Goal: Check status

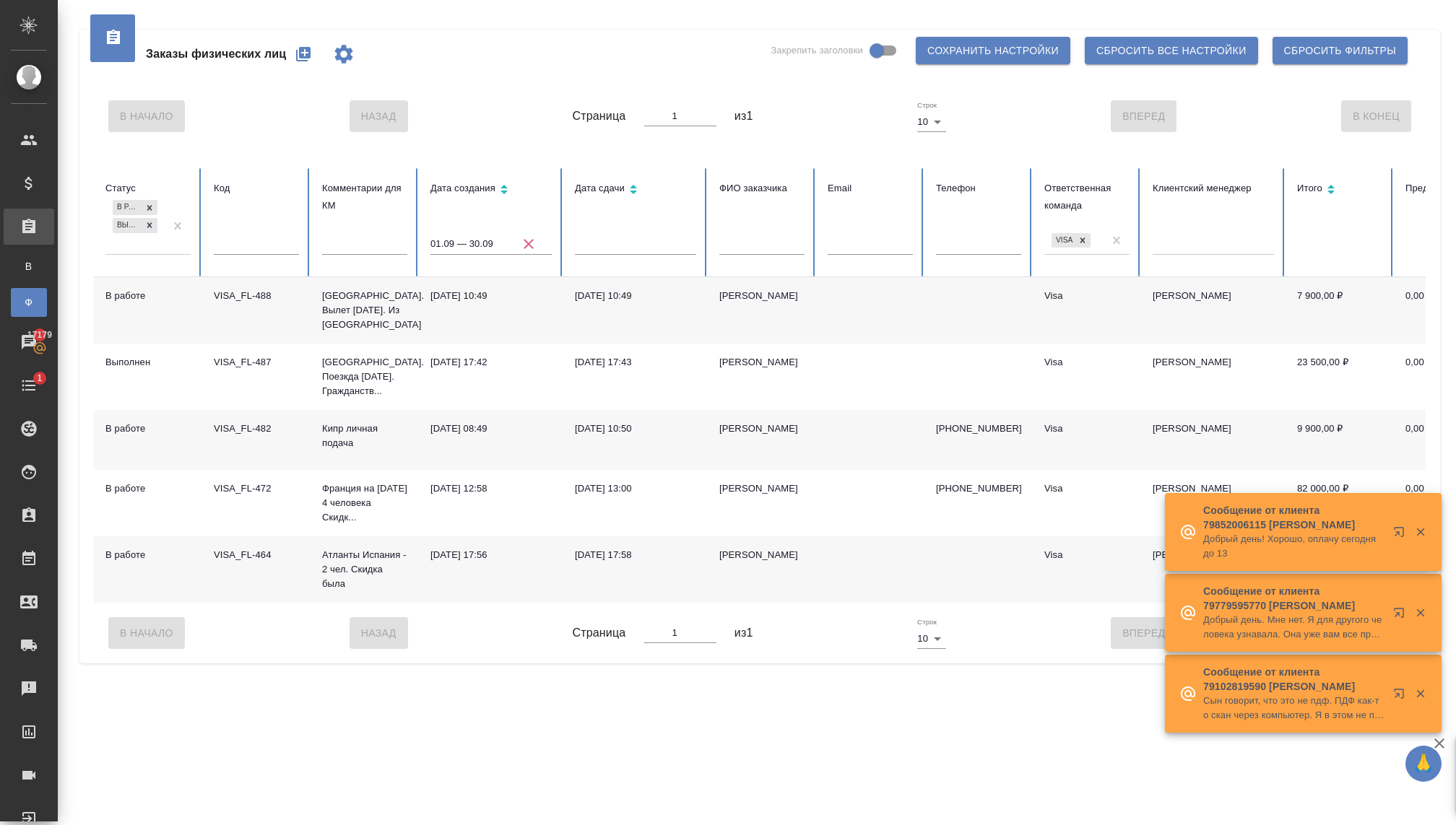
scroll to position [0, 75]
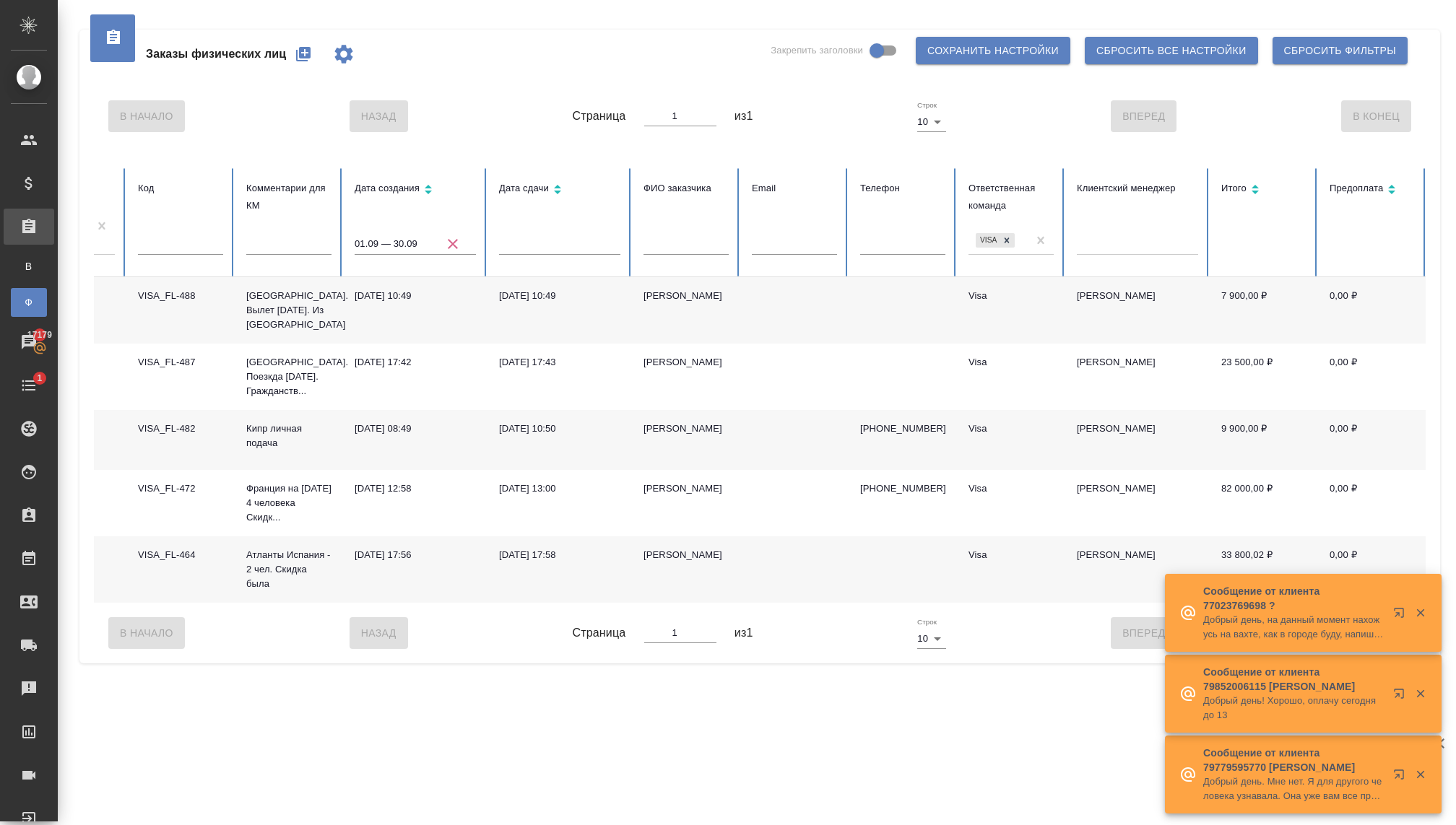
click at [456, 243] on icon "button" at bounding box center [452, 244] width 17 height 17
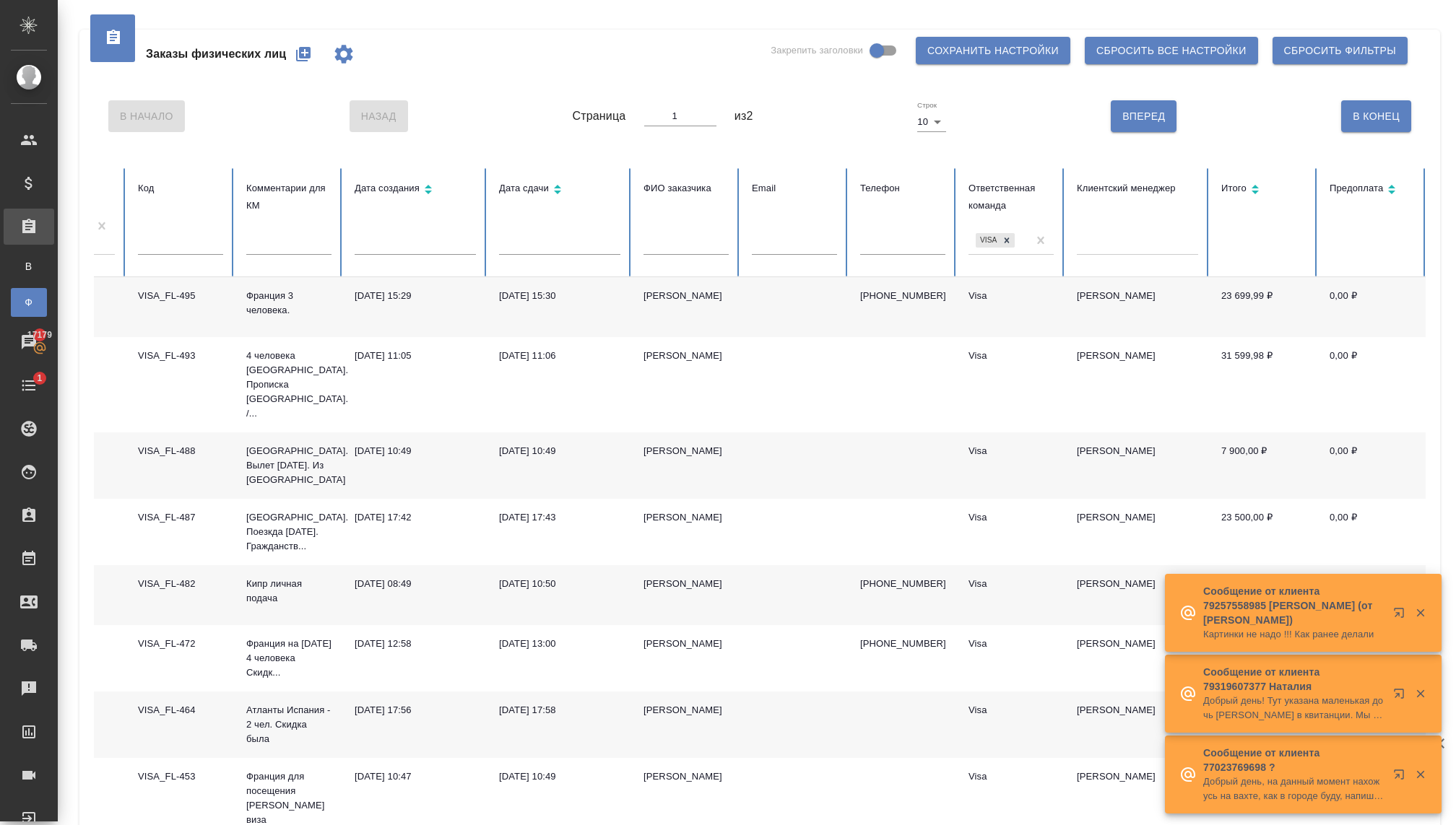
click at [402, 246] on input "text" at bounding box center [414, 244] width 121 height 20
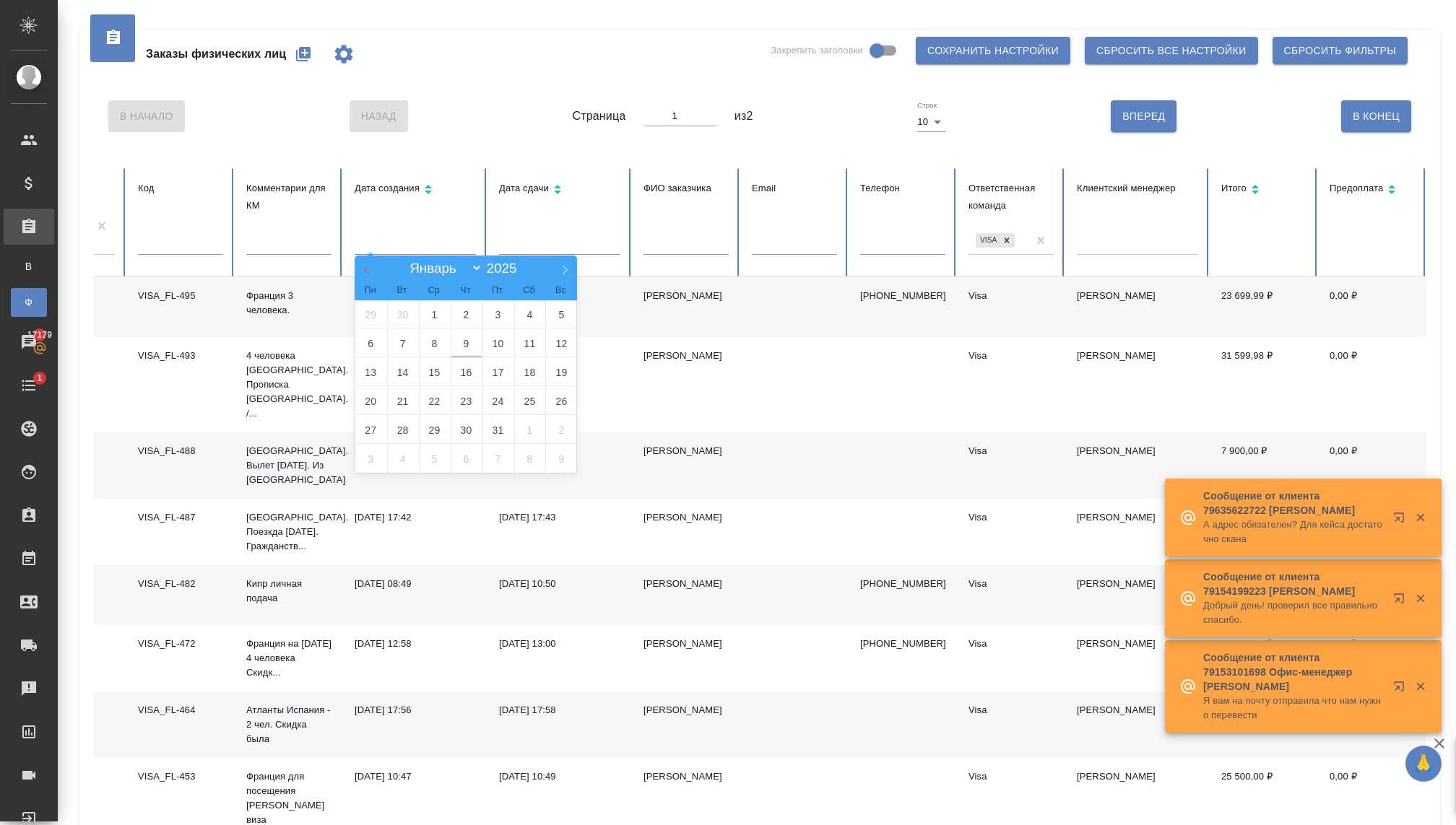
click at [369, 272] on icon at bounding box center [366, 270] width 10 height 10
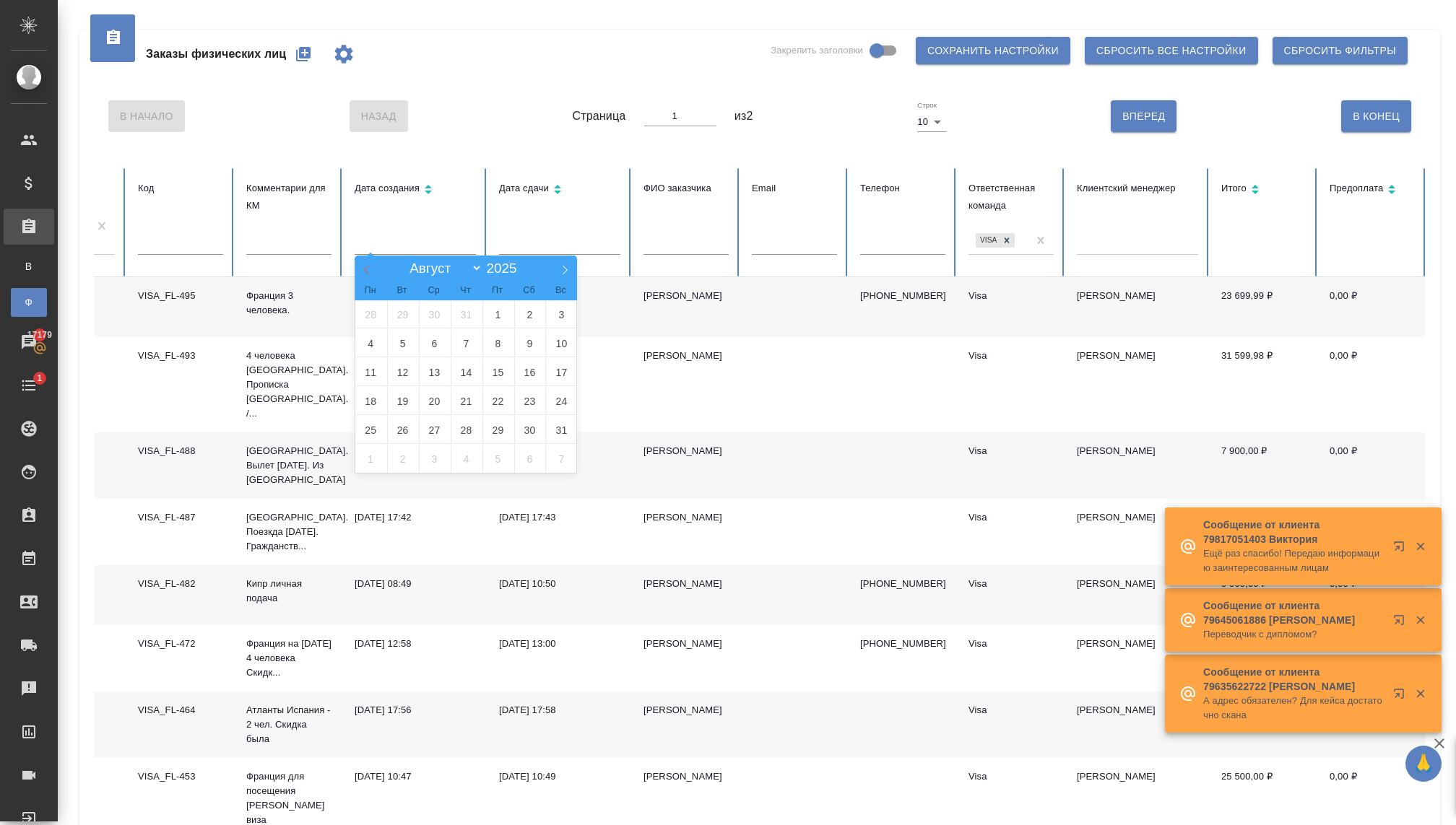
click at [369, 273] on icon at bounding box center [366, 270] width 10 height 10
select select "6"
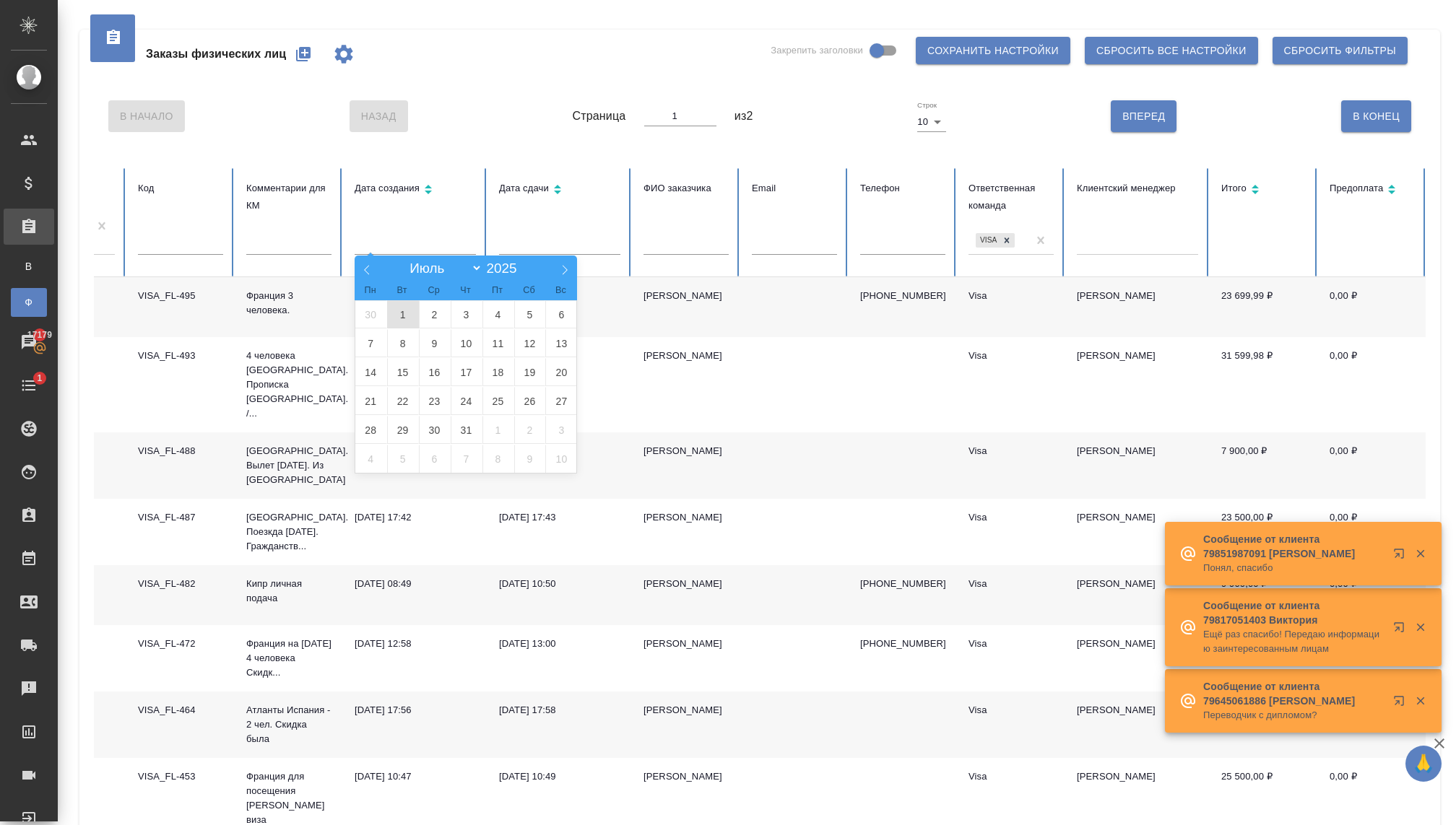
click at [402, 317] on span "1" at bounding box center [403, 314] width 31 height 28
type input "01.07"
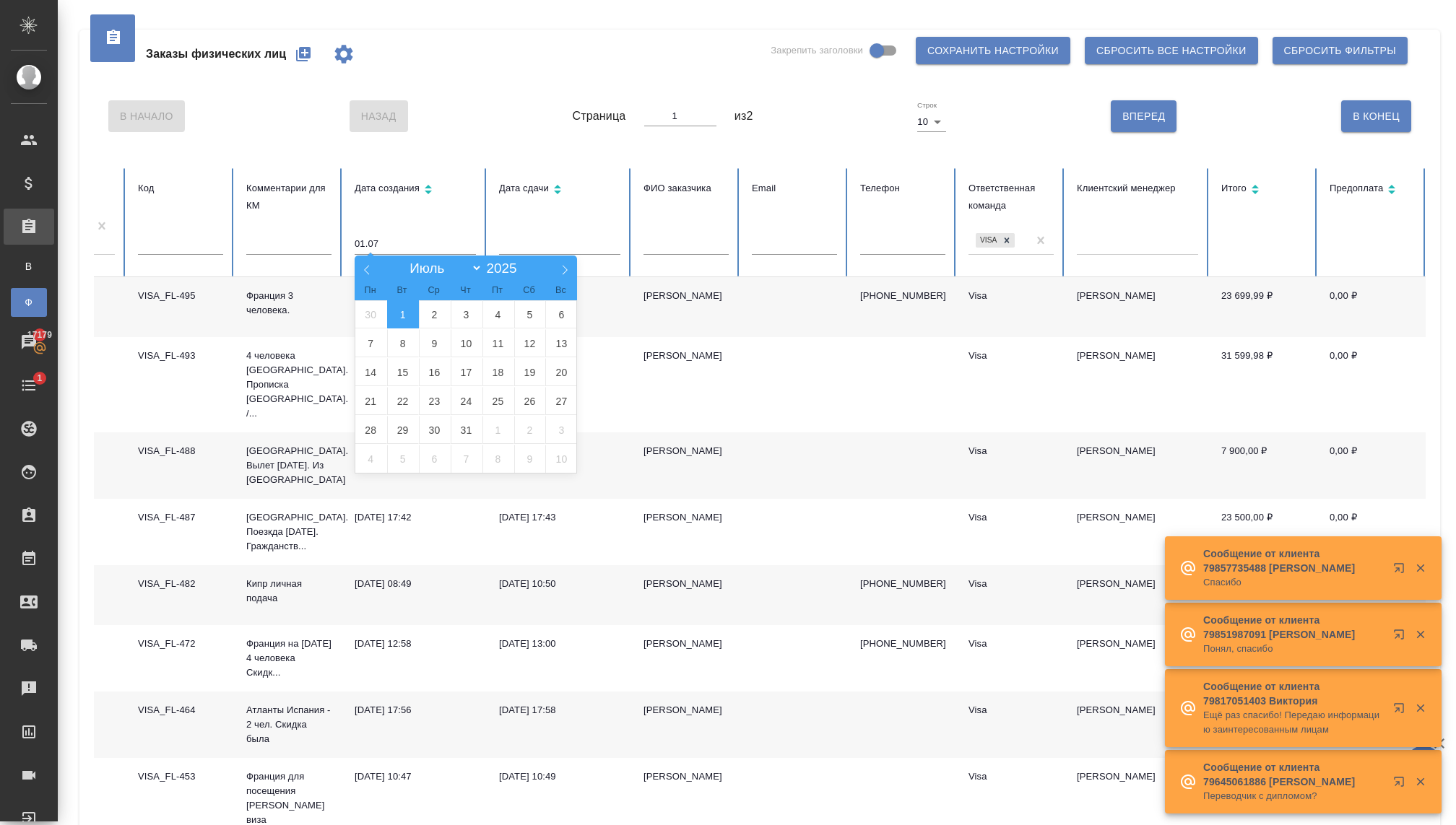
click at [404, 317] on span "1" at bounding box center [403, 314] width 31 height 28
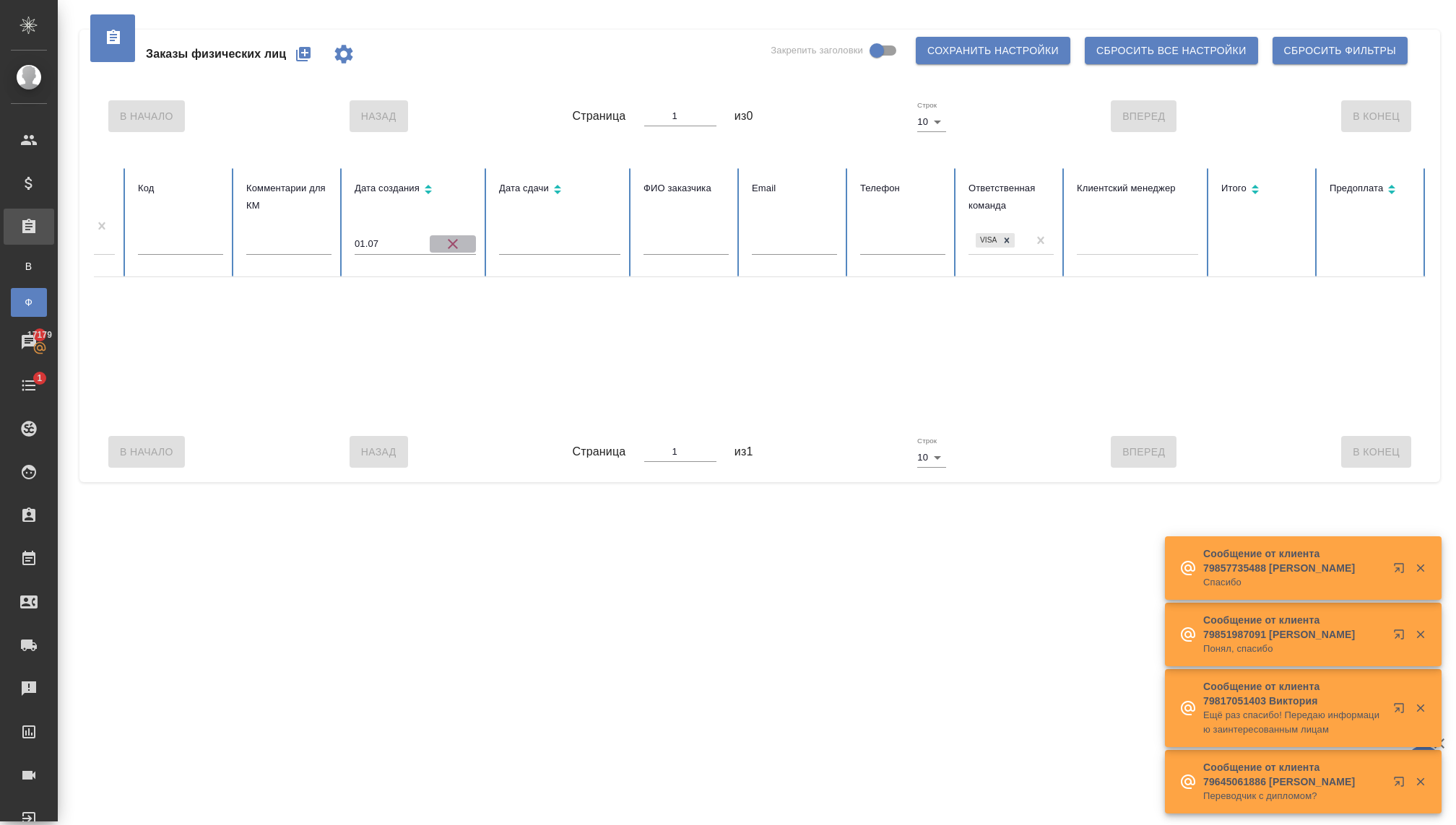
click at [460, 241] on icon "button" at bounding box center [452, 244] width 17 height 17
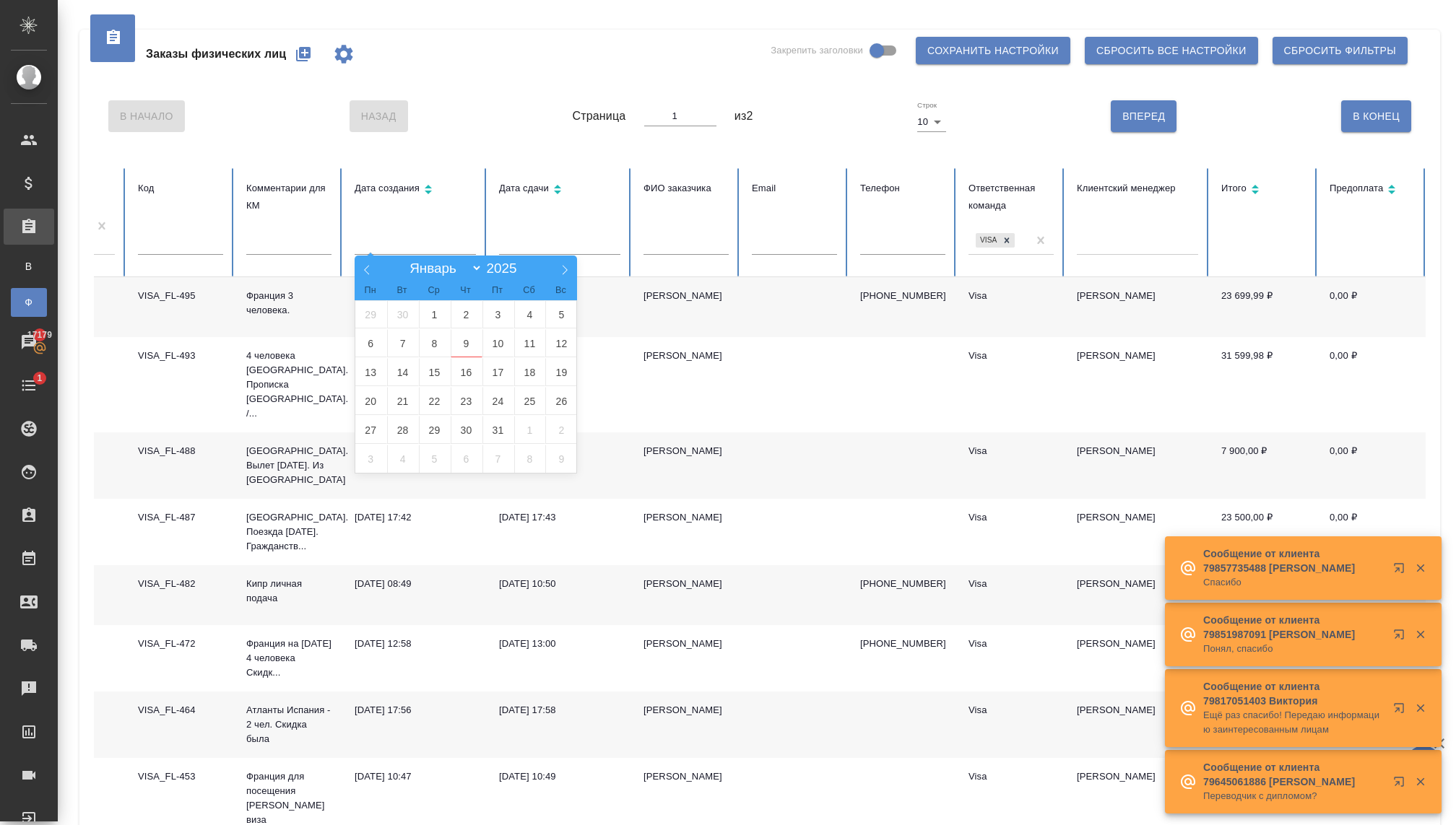
click at [388, 241] on input "text" at bounding box center [414, 244] width 121 height 20
click at [369, 271] on icon at bounding box center [366, 270] width 10 height 10
select select "7"
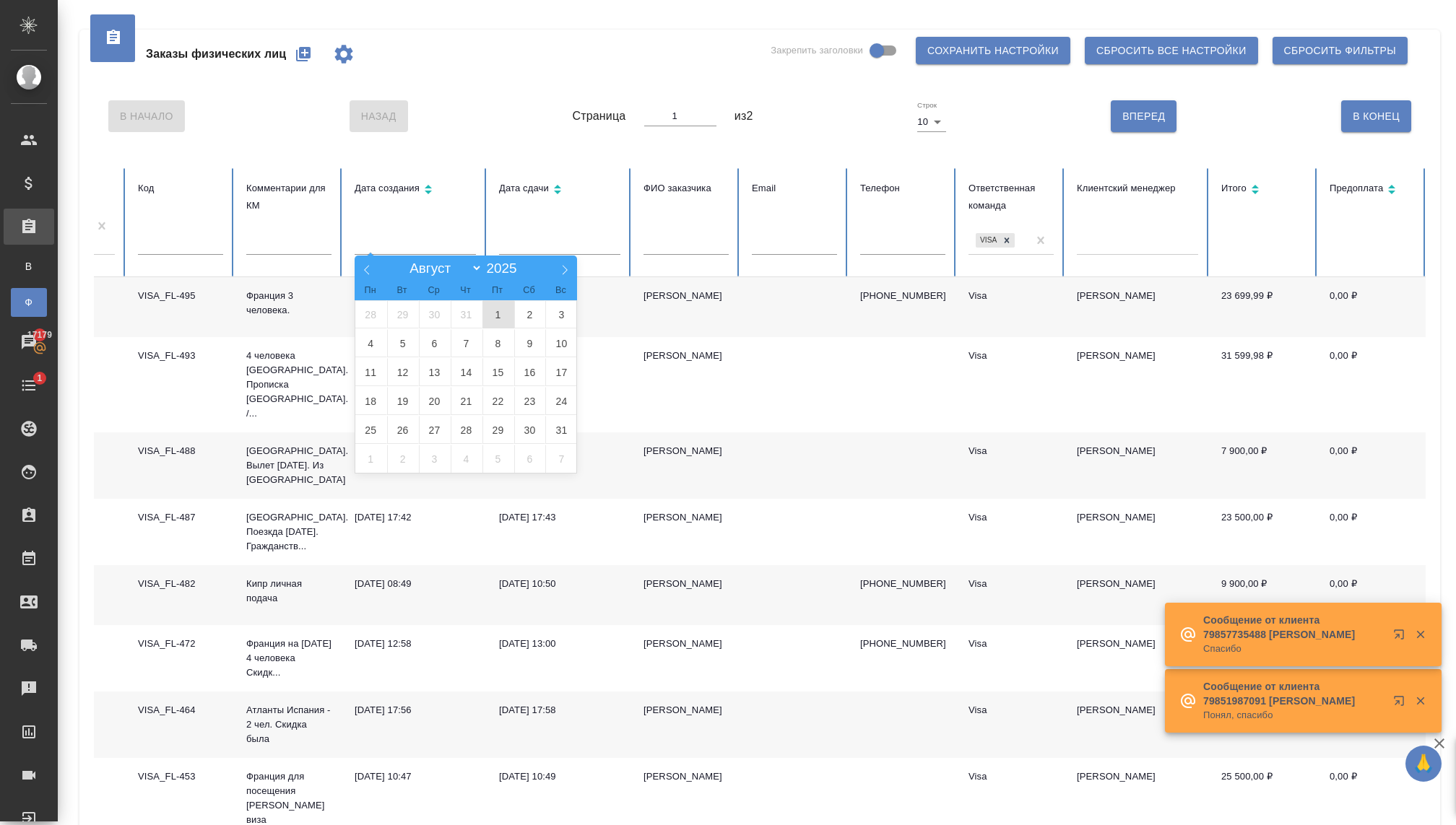
click at [493, 321] on span "1" at bounding box center [498, 314] width 31 height 28
type input "01.08"
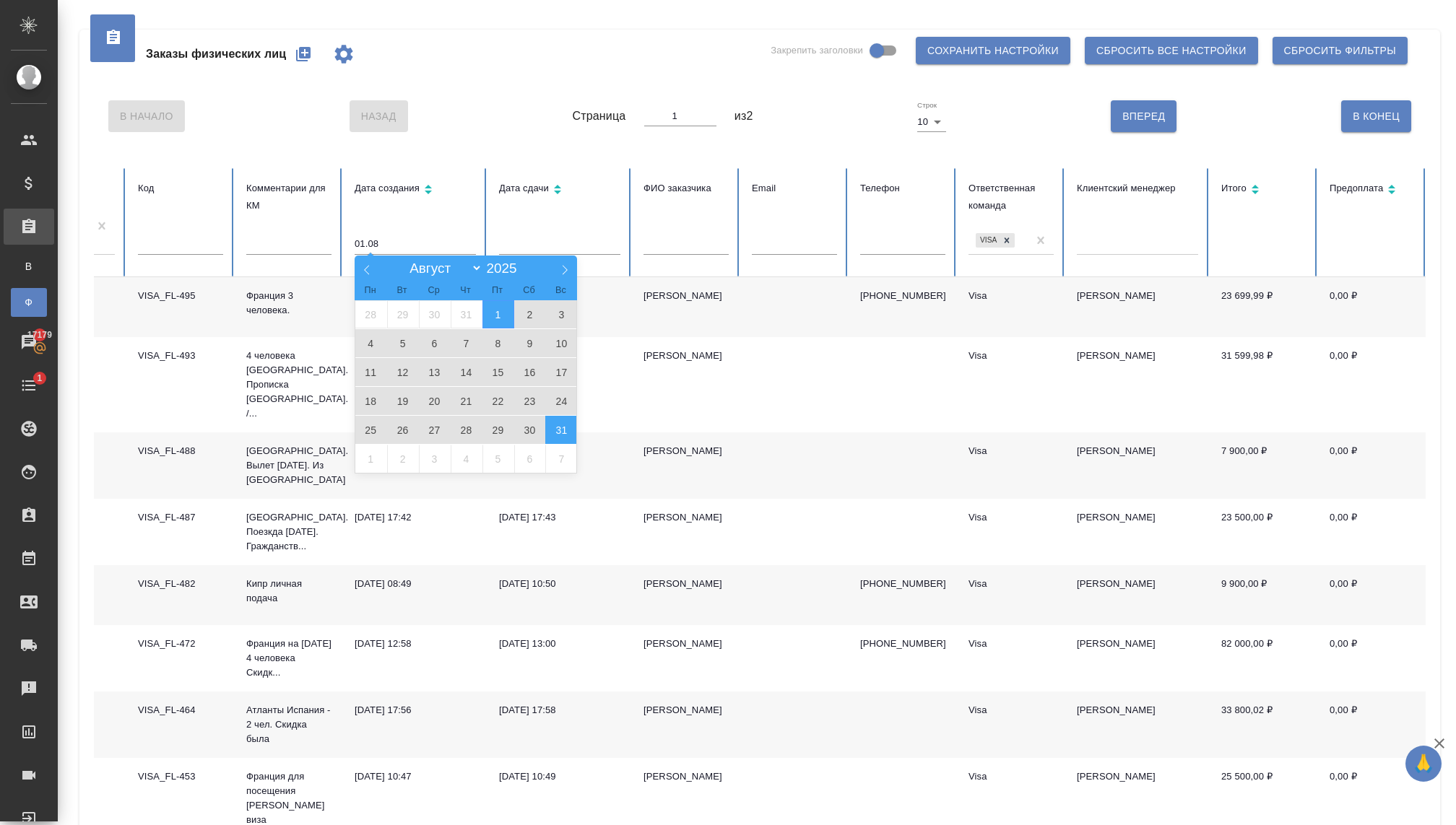
click at [559, 430] on span "31" at bounding box center [561, 430] width 31 height 28
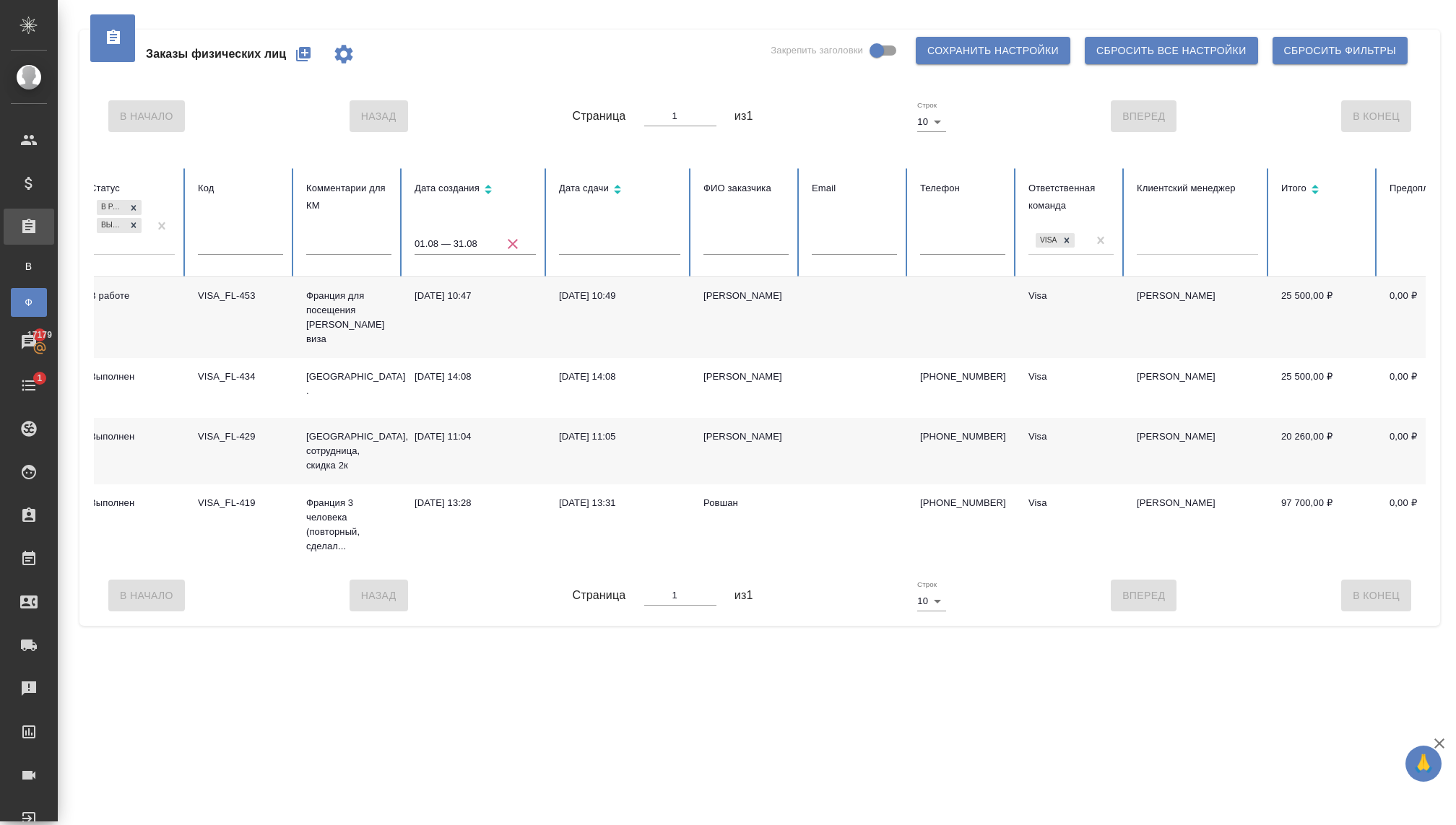
scroll to position [0, 0]
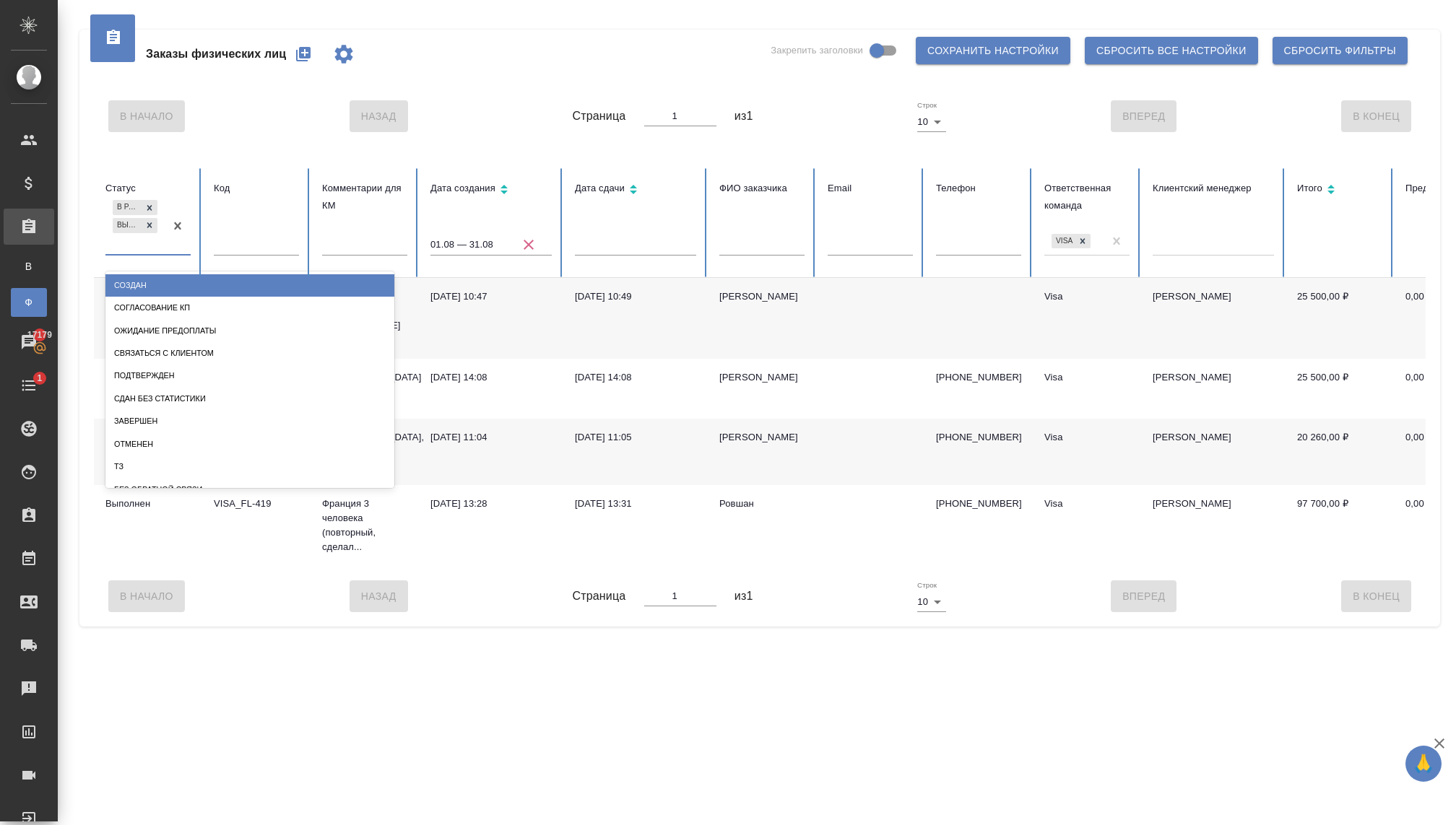
click at [151, 243] on div "В работе Выполнен" at bounding box center [135, 225] width 59 height 57
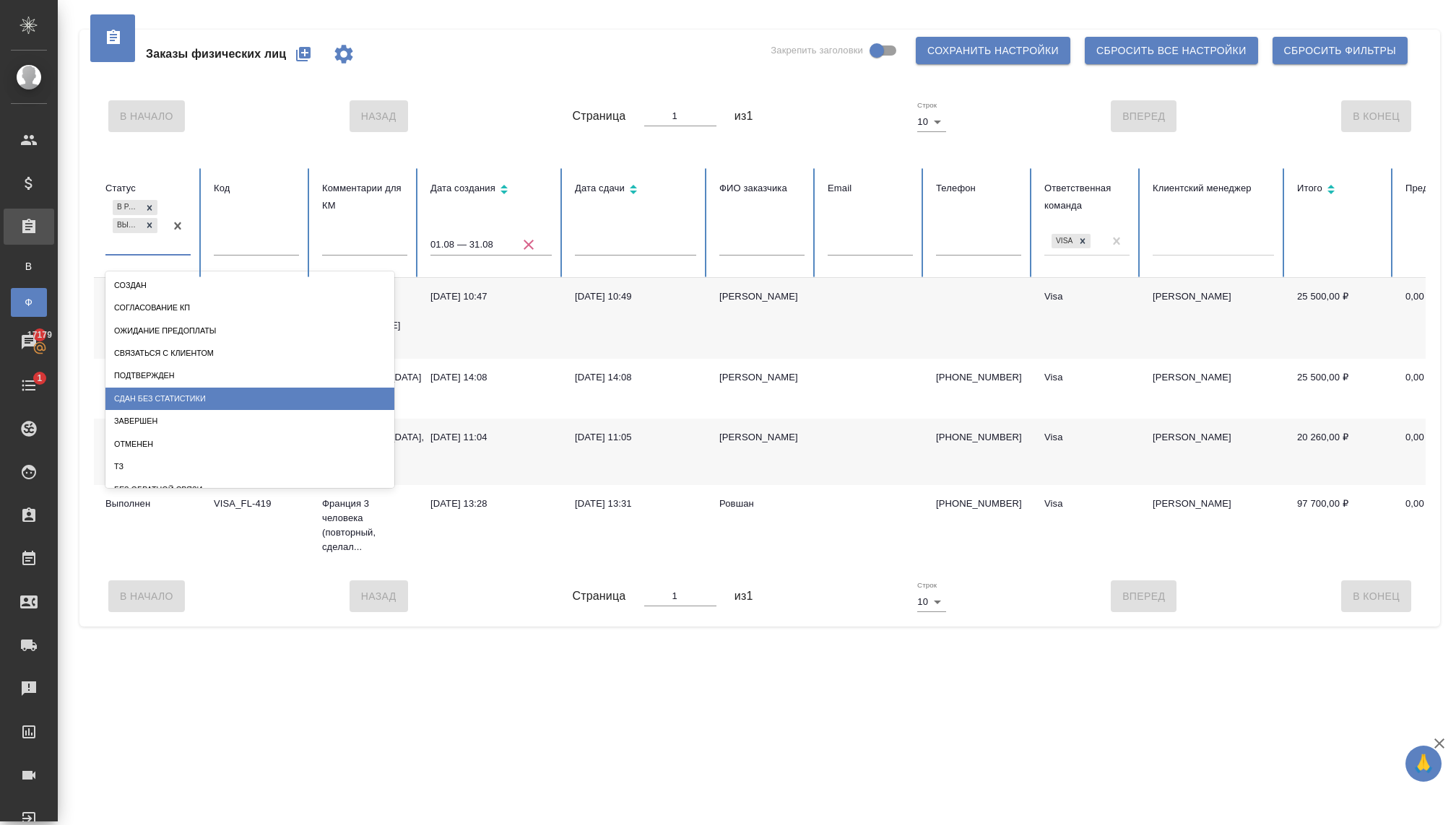
click at [162, 401] on div "Сдан без статистики" at bounding box center [249, 398] width 289 height 22
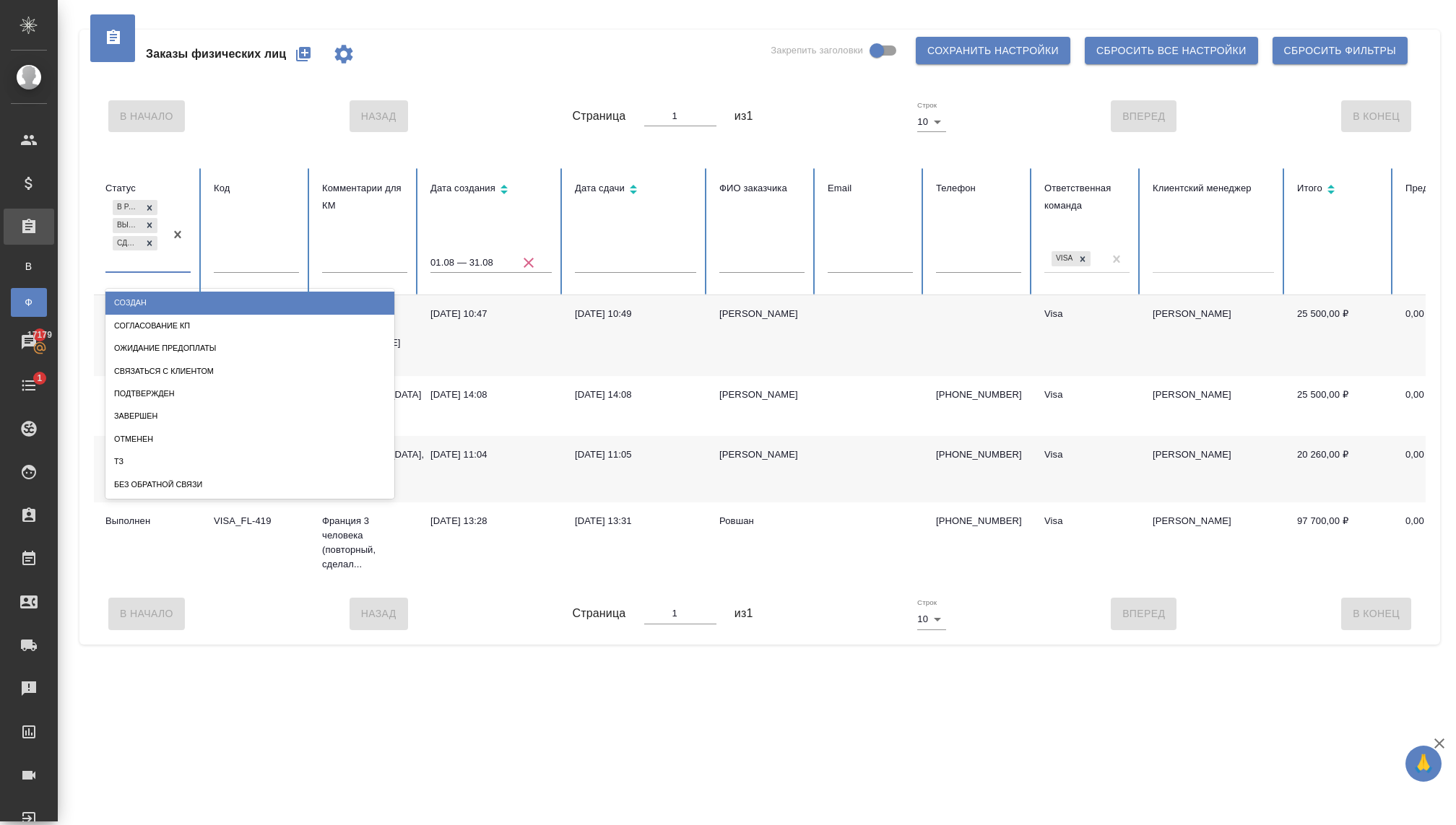
click at [138, 260] on div "В работе Выполнен Сдан без статистики" at bounding box center [135, 234] width 59 height 75
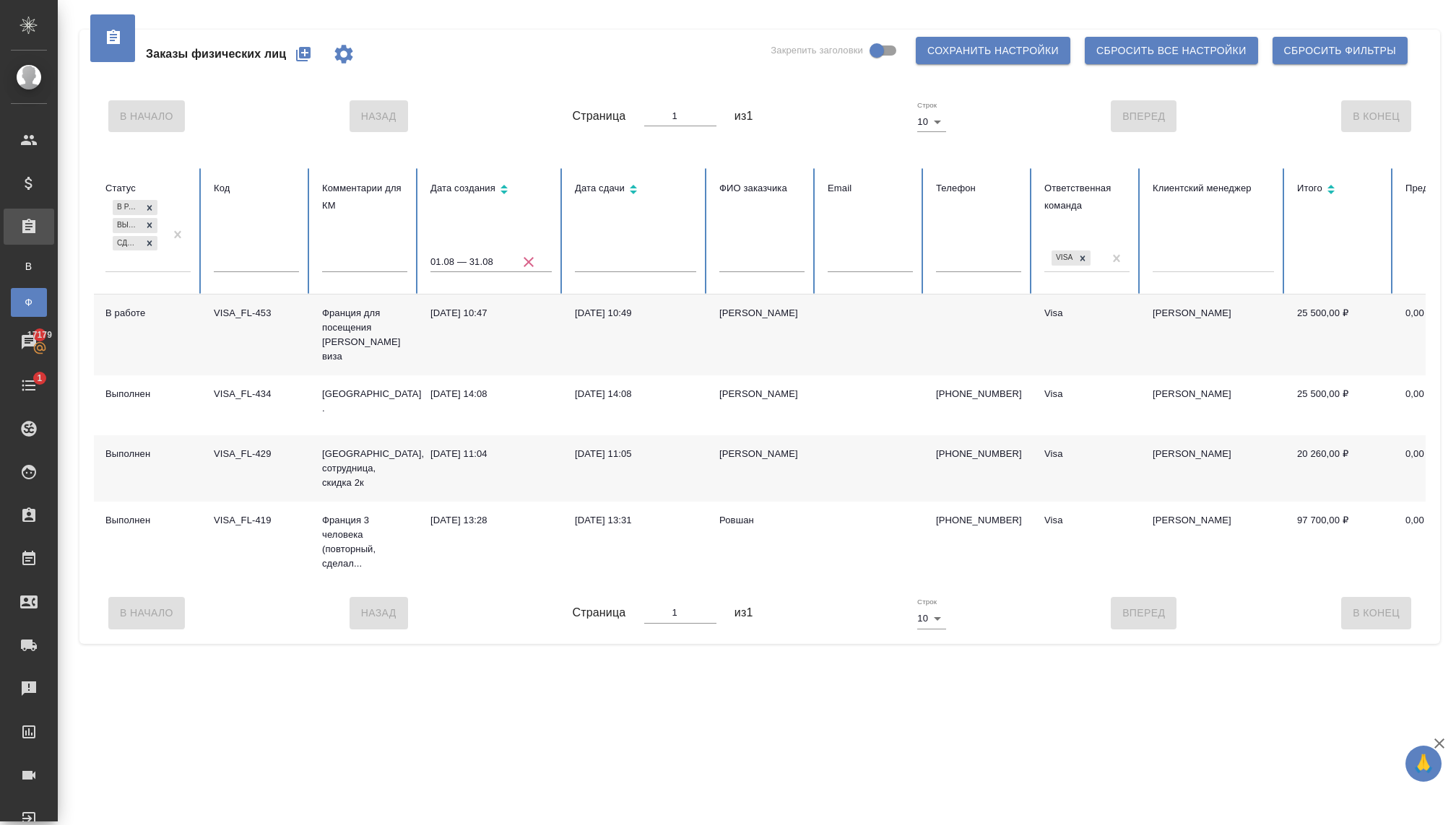
click at [241, 782] on div ".cls-1 fill:#fff; AWATERA [PERSON_NAME] Спецификации Заказы В Все заказы Ф Зака…" at bounding box center [728, 412] width 1456 height 825
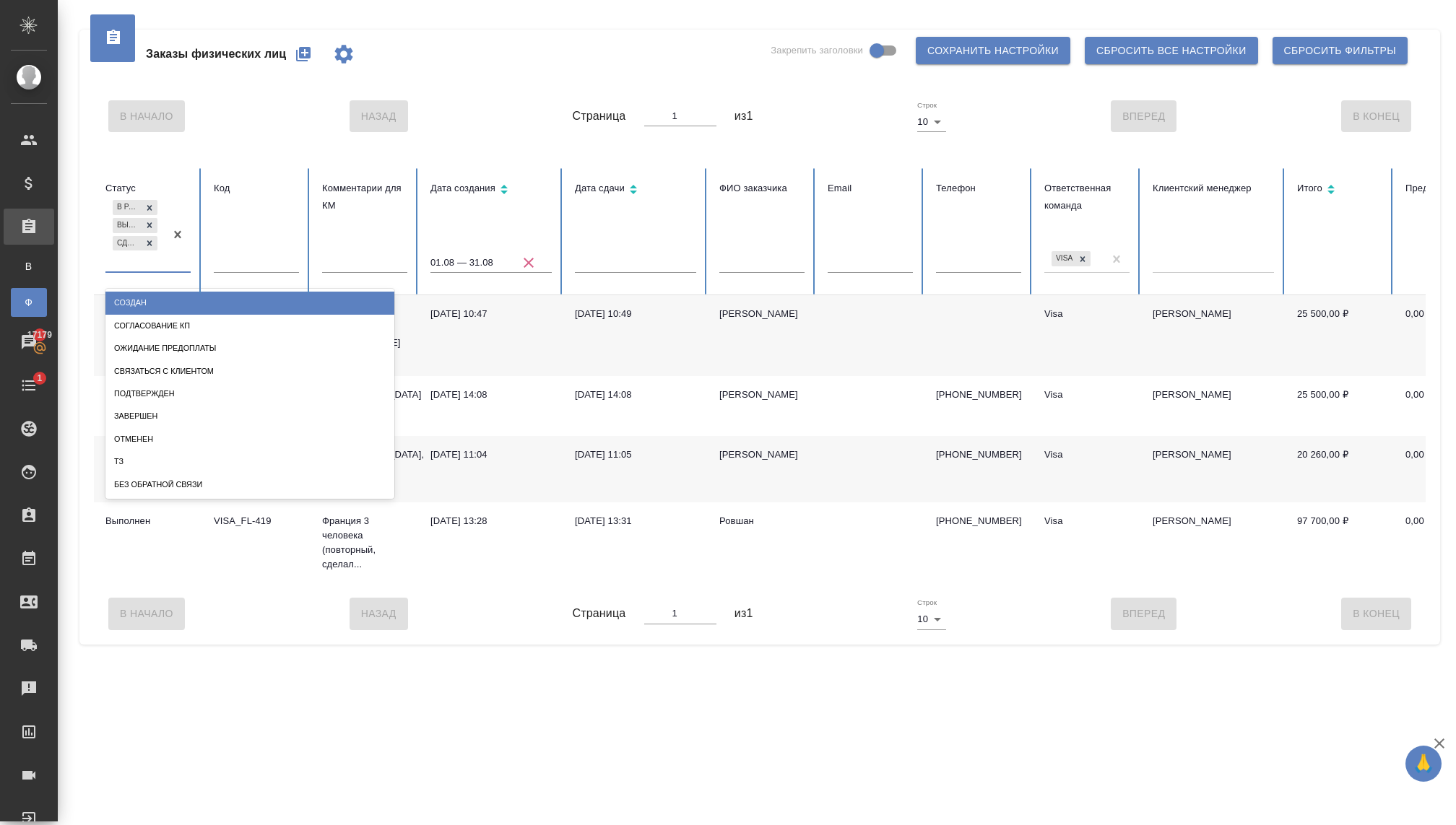
click at [141, 258] on div "В работе Выполнен Сдан без статистики" at bounding box center [135, 234] width 59 height 75
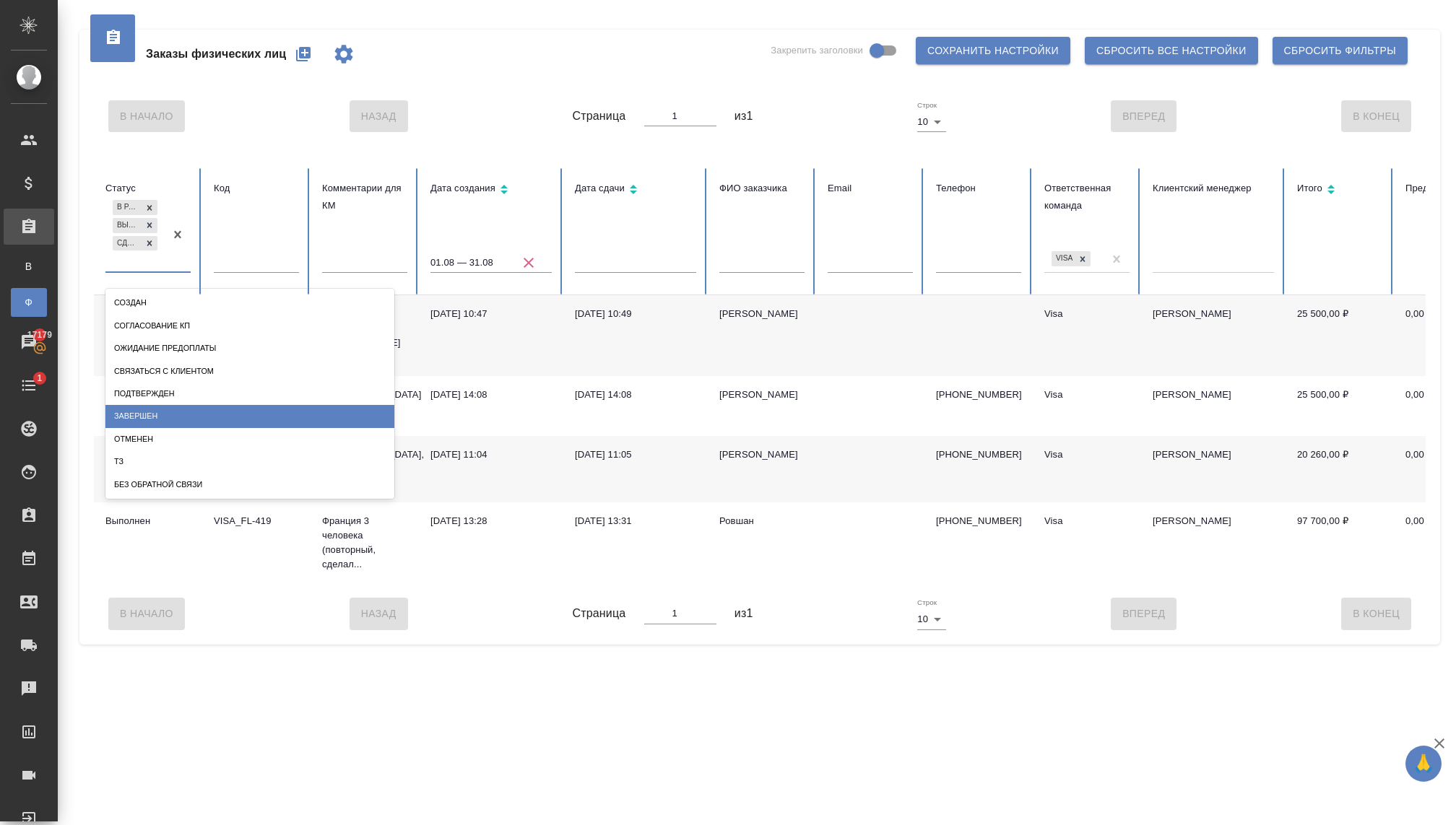
click at [163, 410] on div "Завершен" at bounding box center [249, 416] width 289 height 22
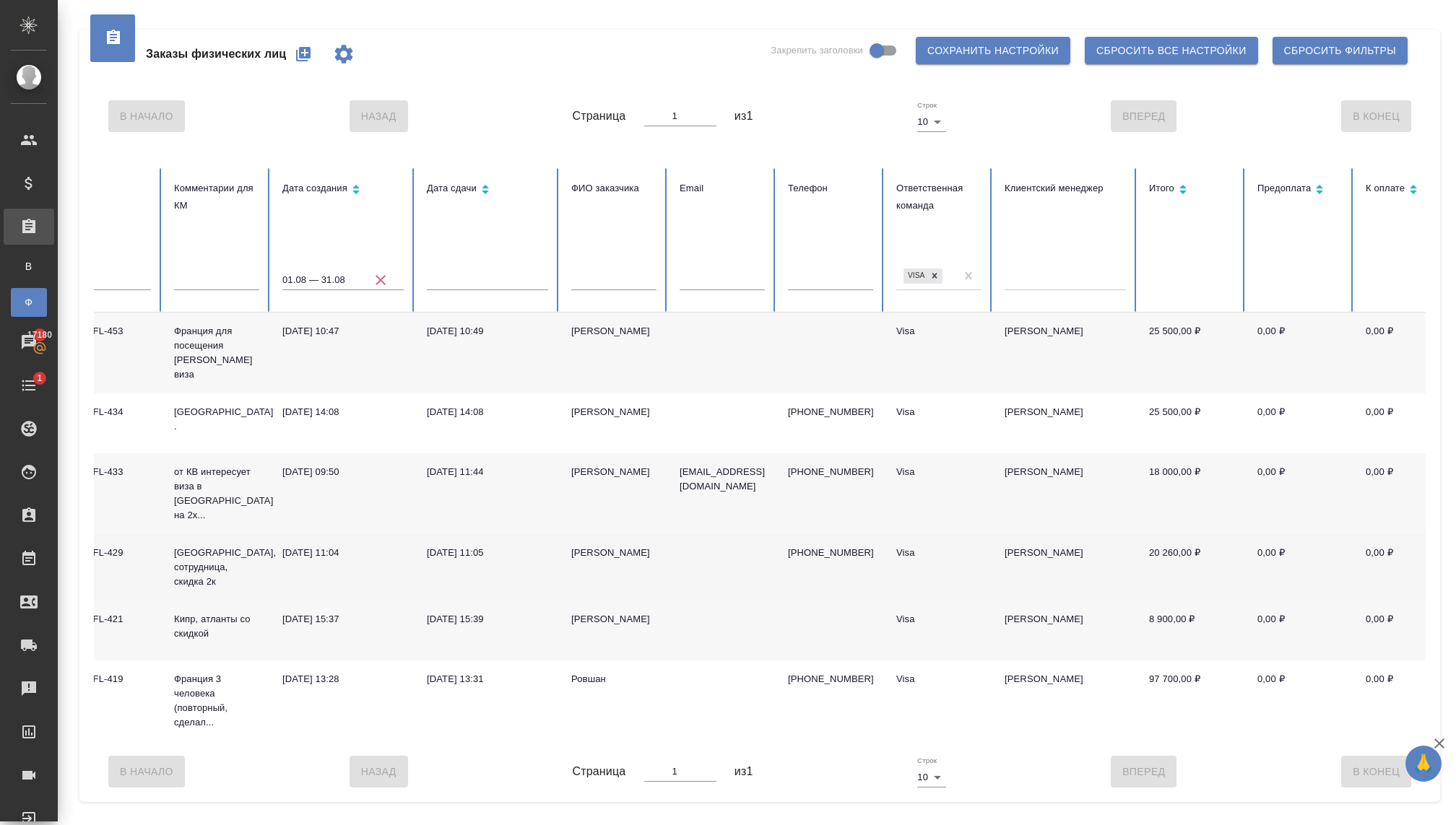
scroll to position [0, 293]
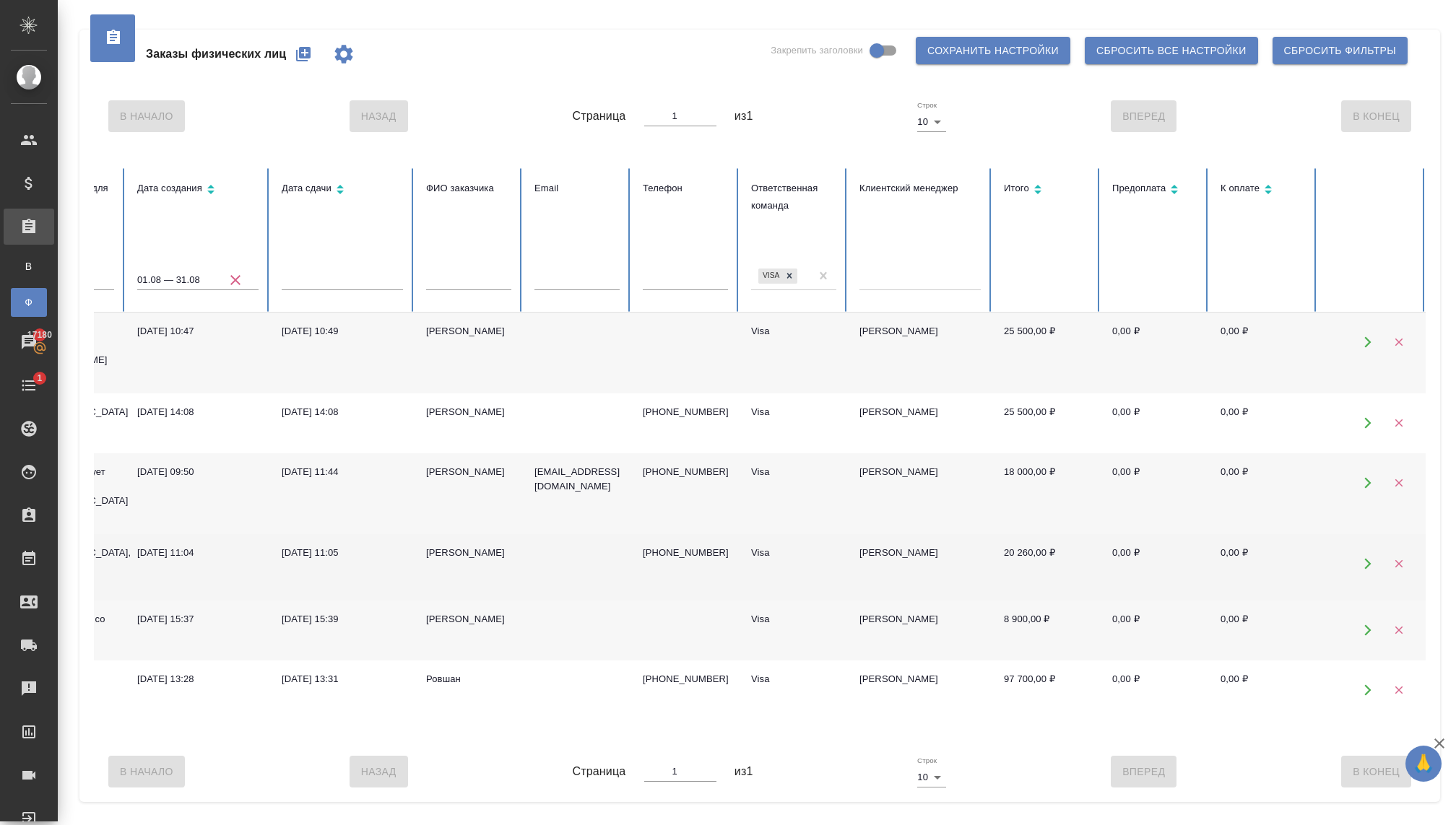
click at [449, 548] on div "[PERSON_NAME]" at bounding box center [468, 553] width 85 height 14
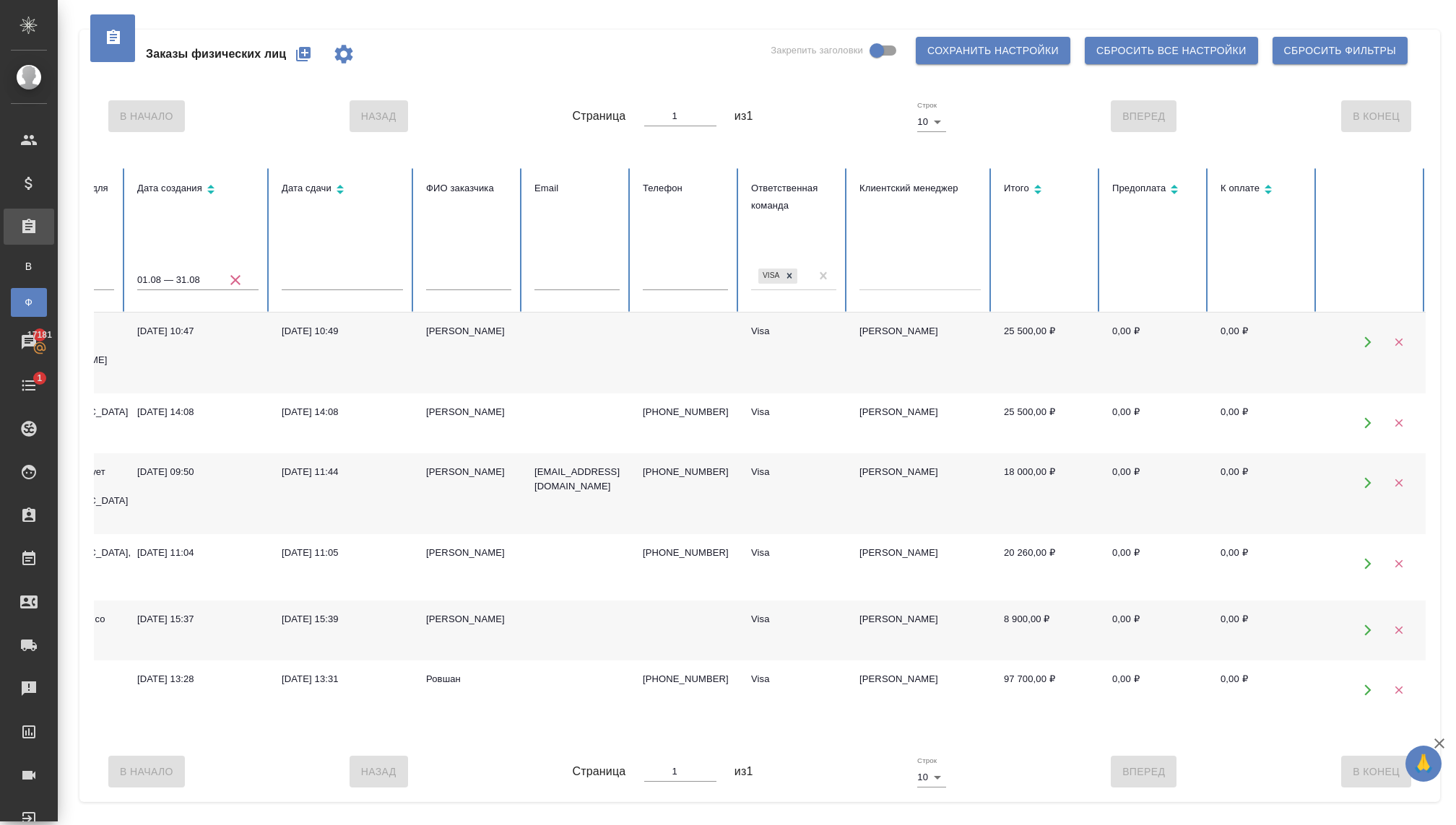
click at [456, 479] on div "[PERSON_NAME]" at bounding box center [468, 472] width 85 height 14
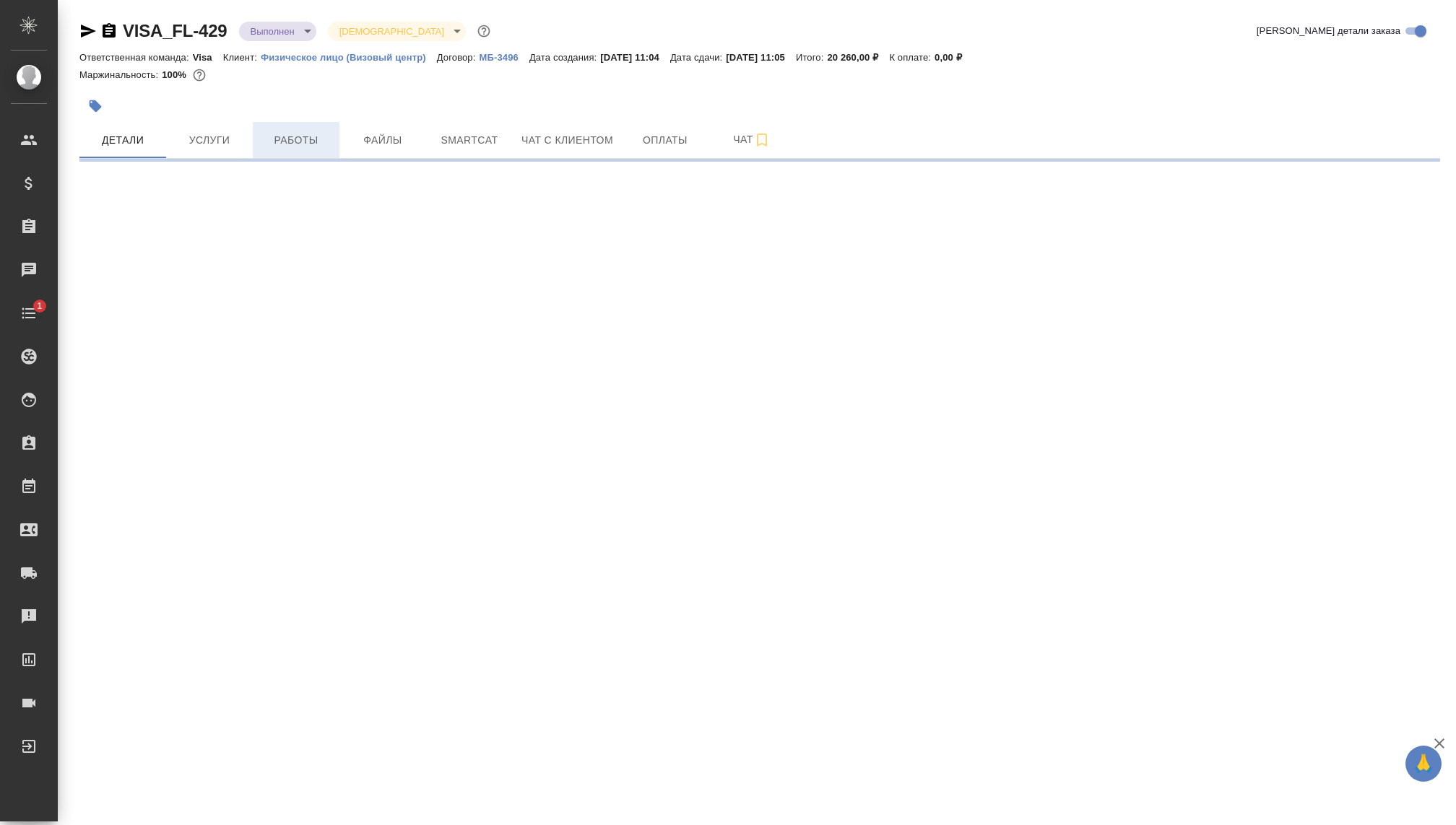
select select "RU"
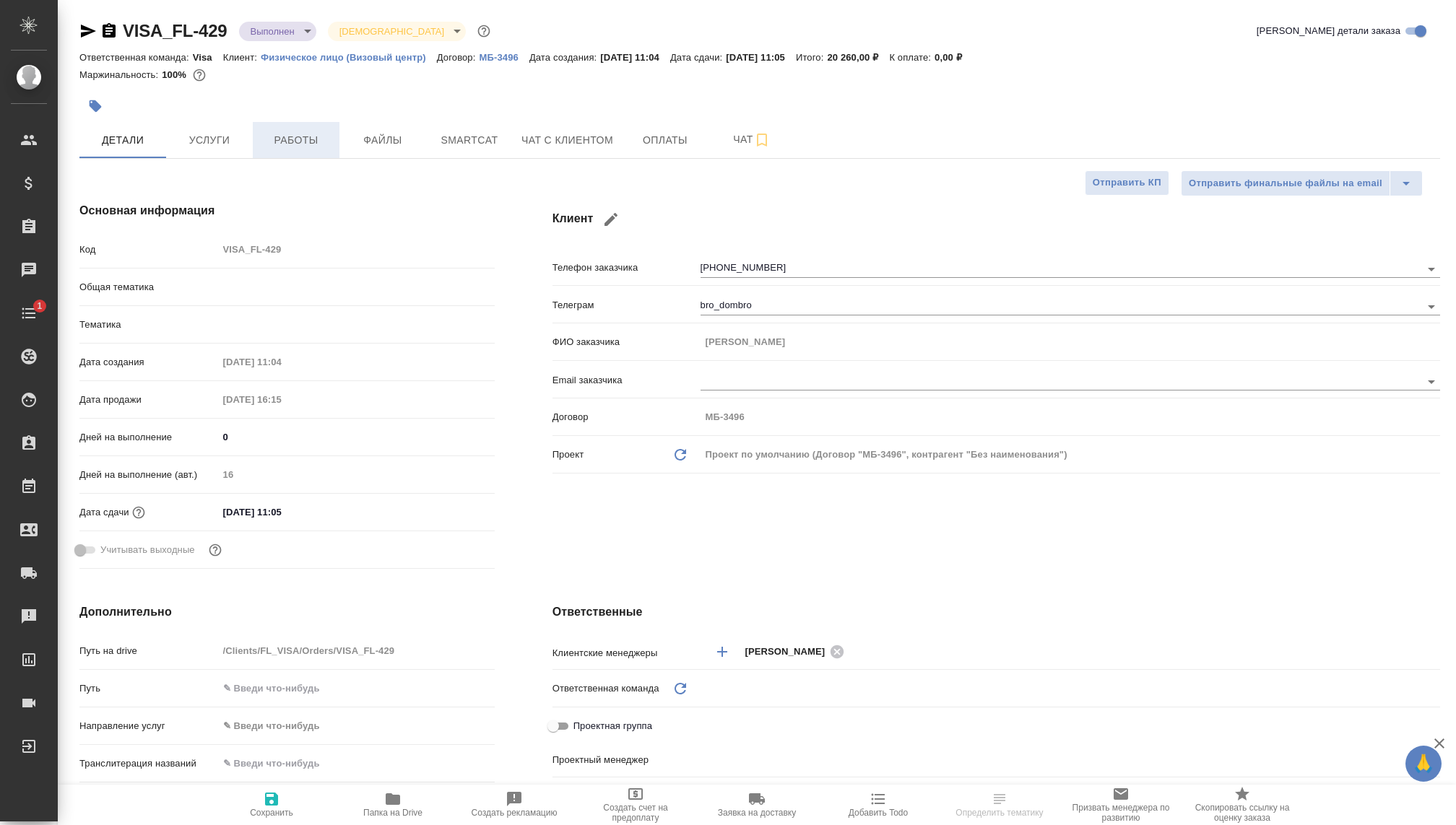
type textarea "x"
type input "Visa"
click at [271, 149] on button "Работы" at bounding box center [296, 140] width 86 height 36
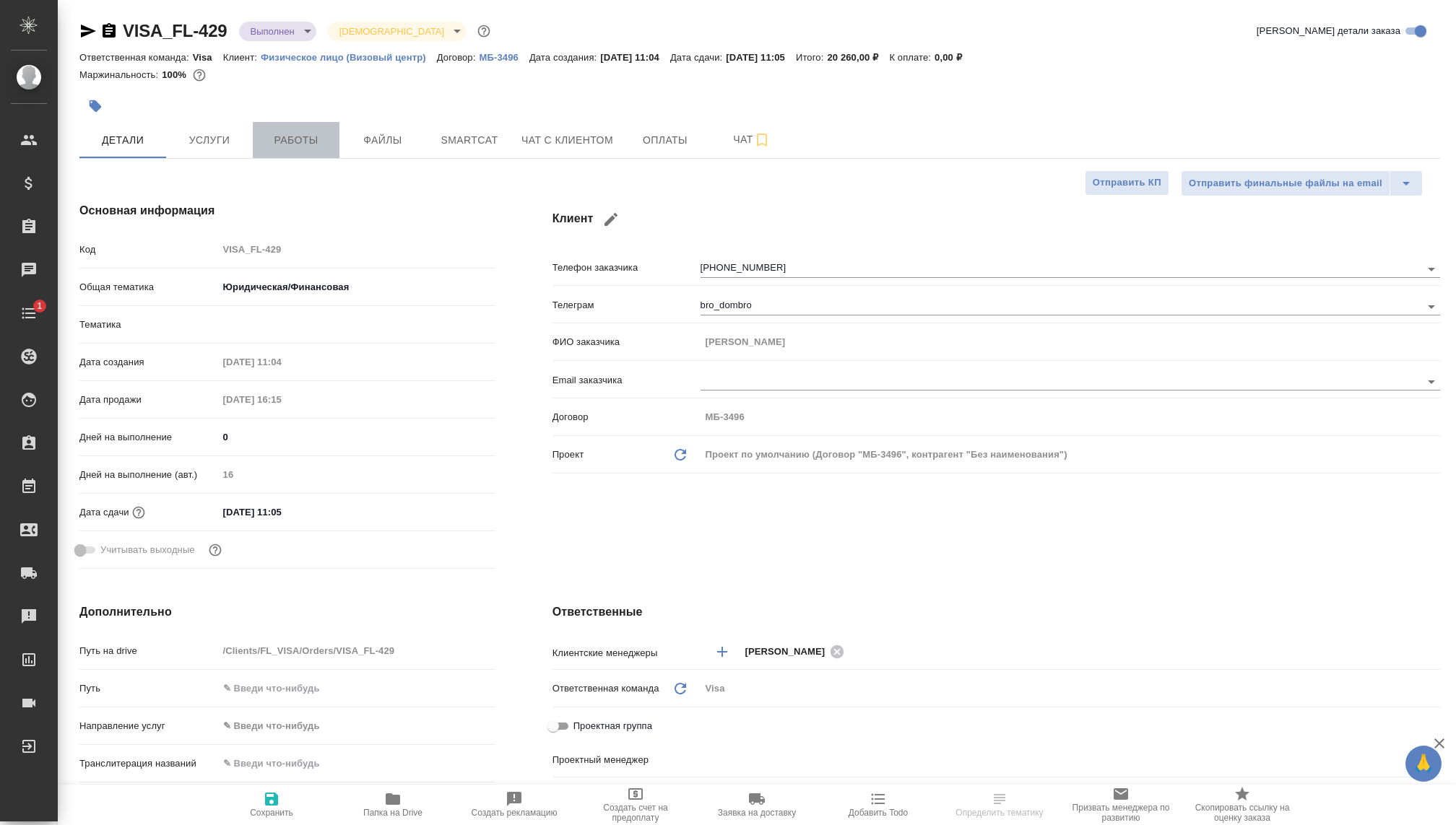
type textarea "x"
type input "Волкова Кристина"
type textarea "x"
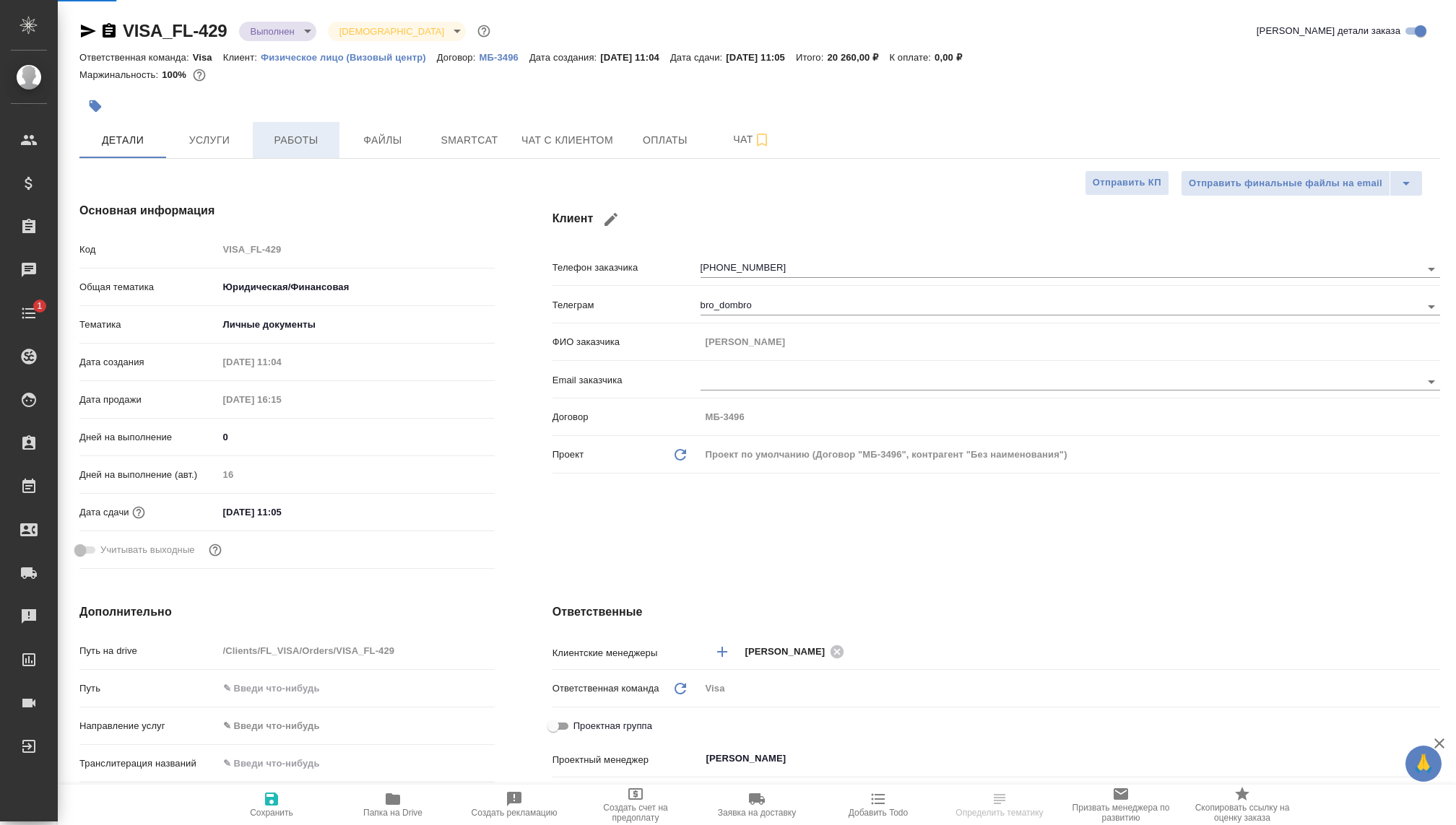
type textarea "x"
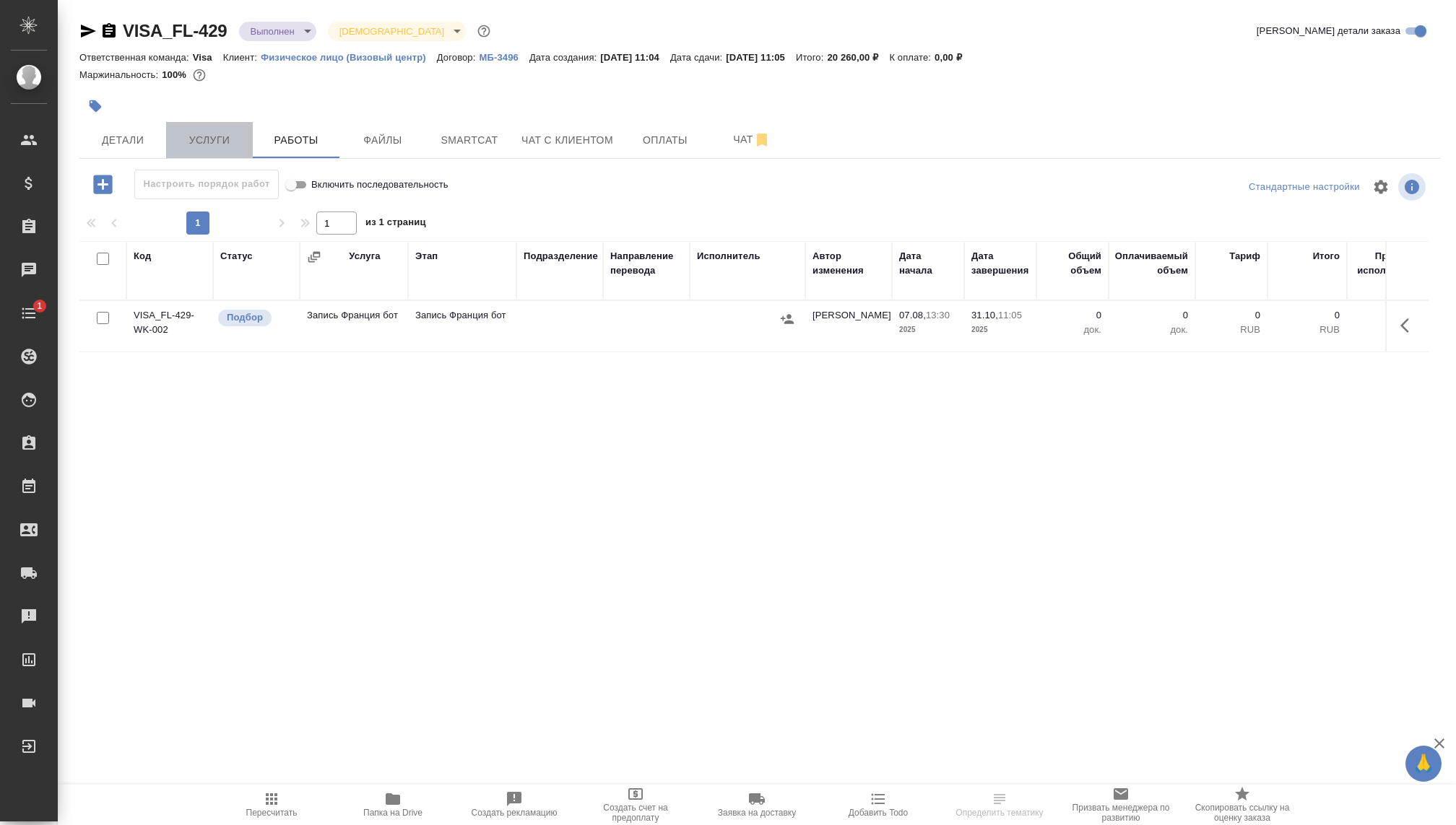
click at [220, 142] on span "Услуги" at bounding box center [209, 140] width 69 height 18
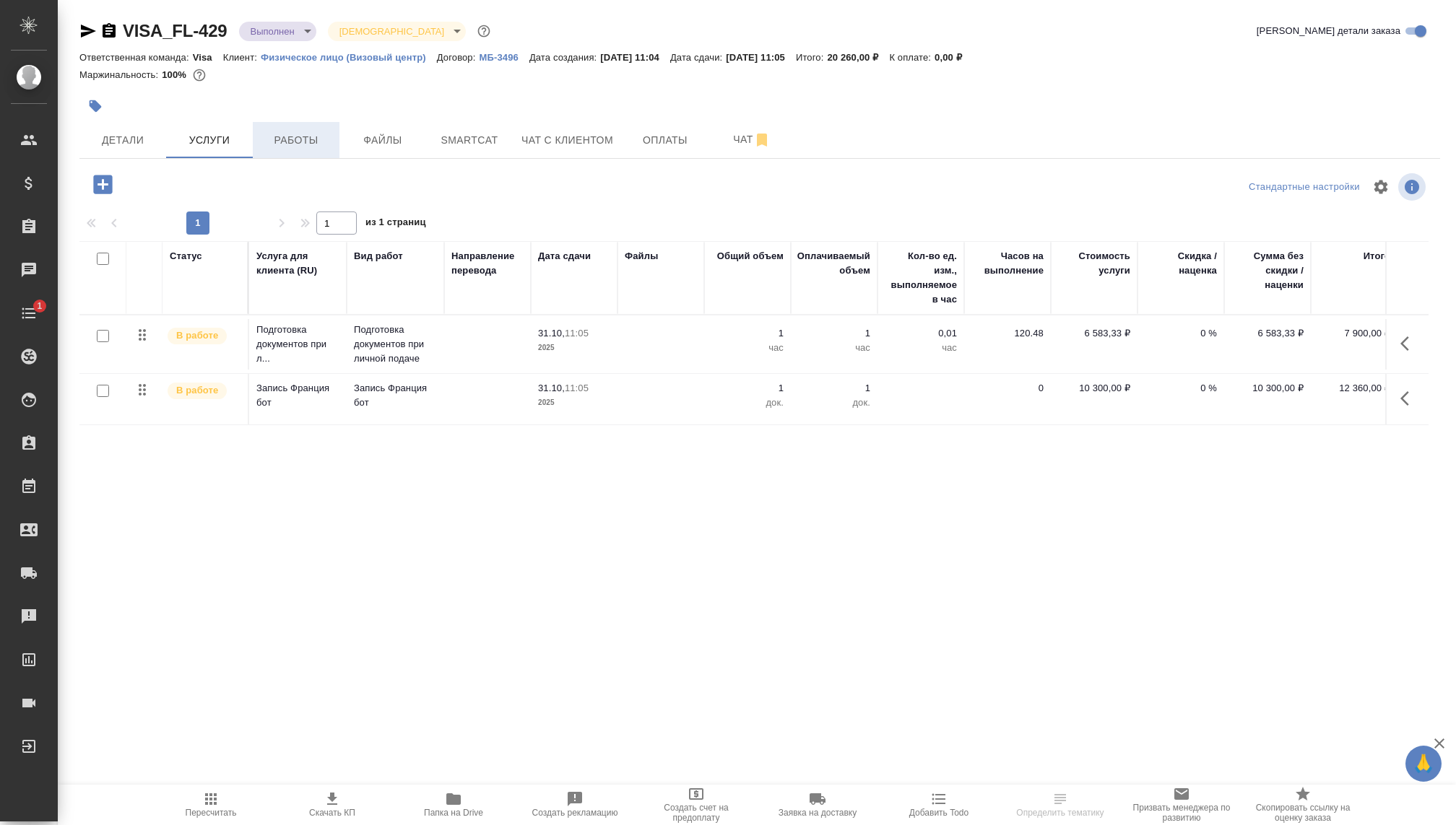
click at [303, 143] on span "Работы" at bounding box center [296, 140] width 69 height 18
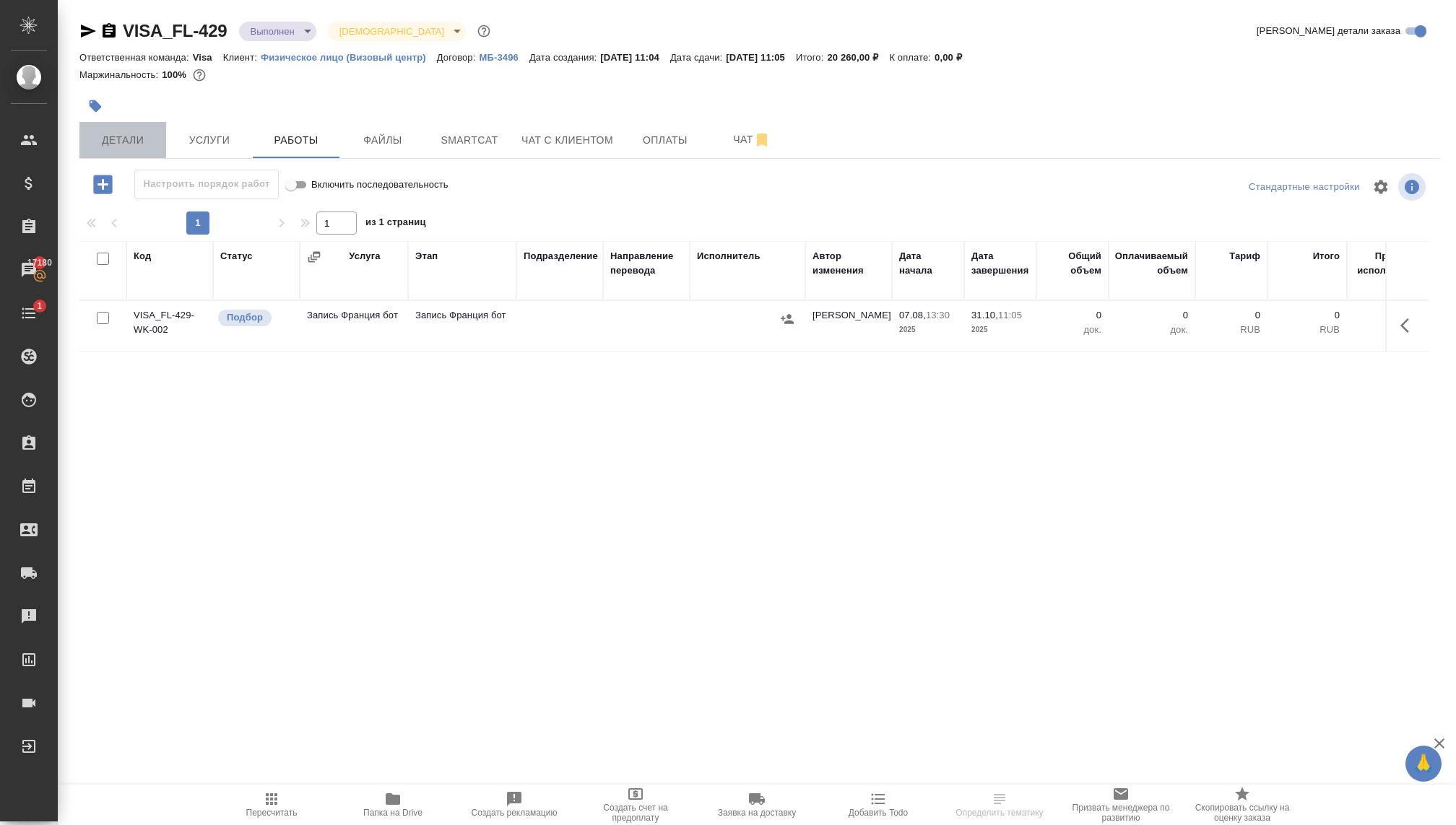
click at [116, 138] on span "Детали" at bounding box center [122, 140] width 69 height 18
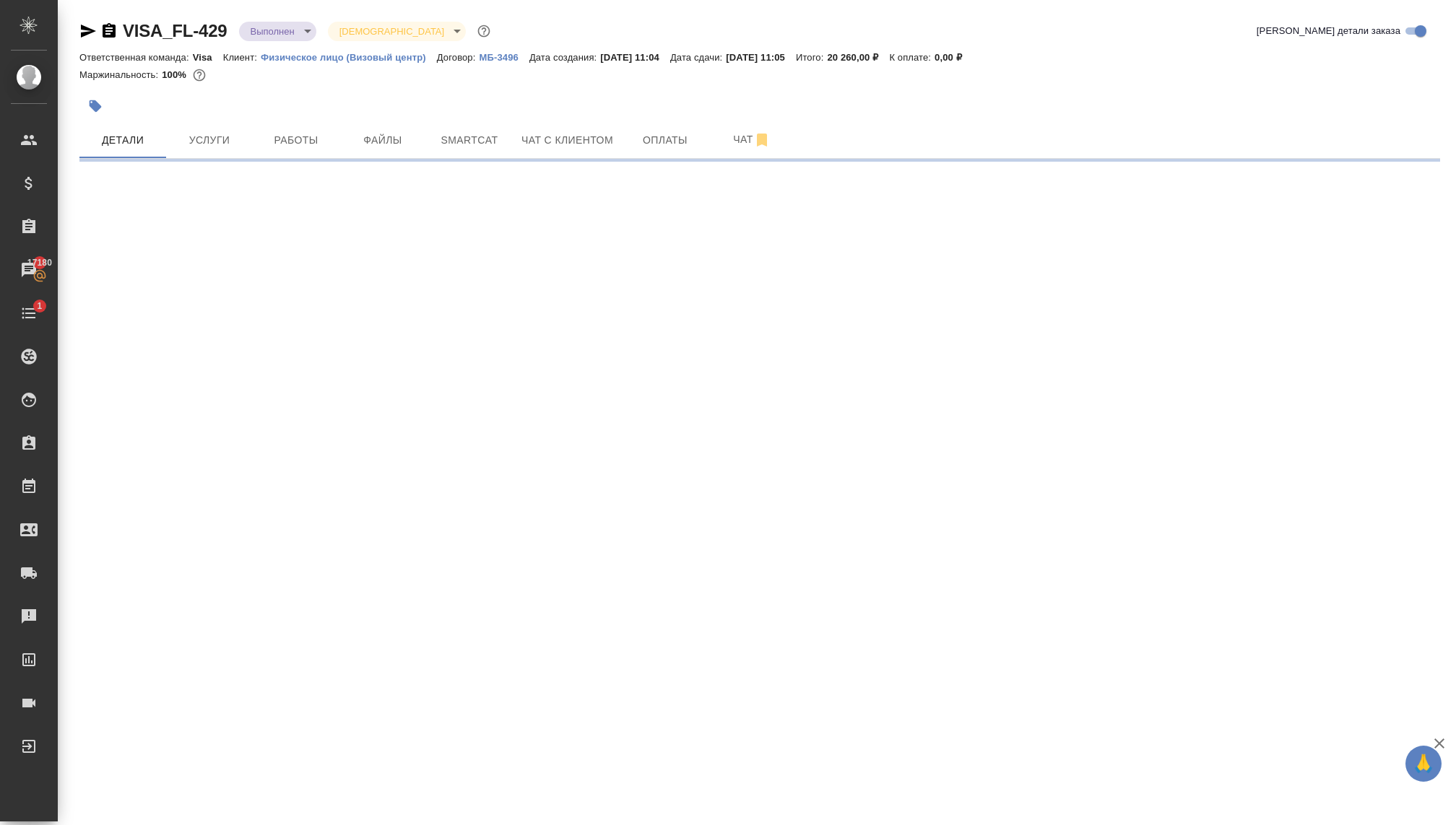
select select "RU"
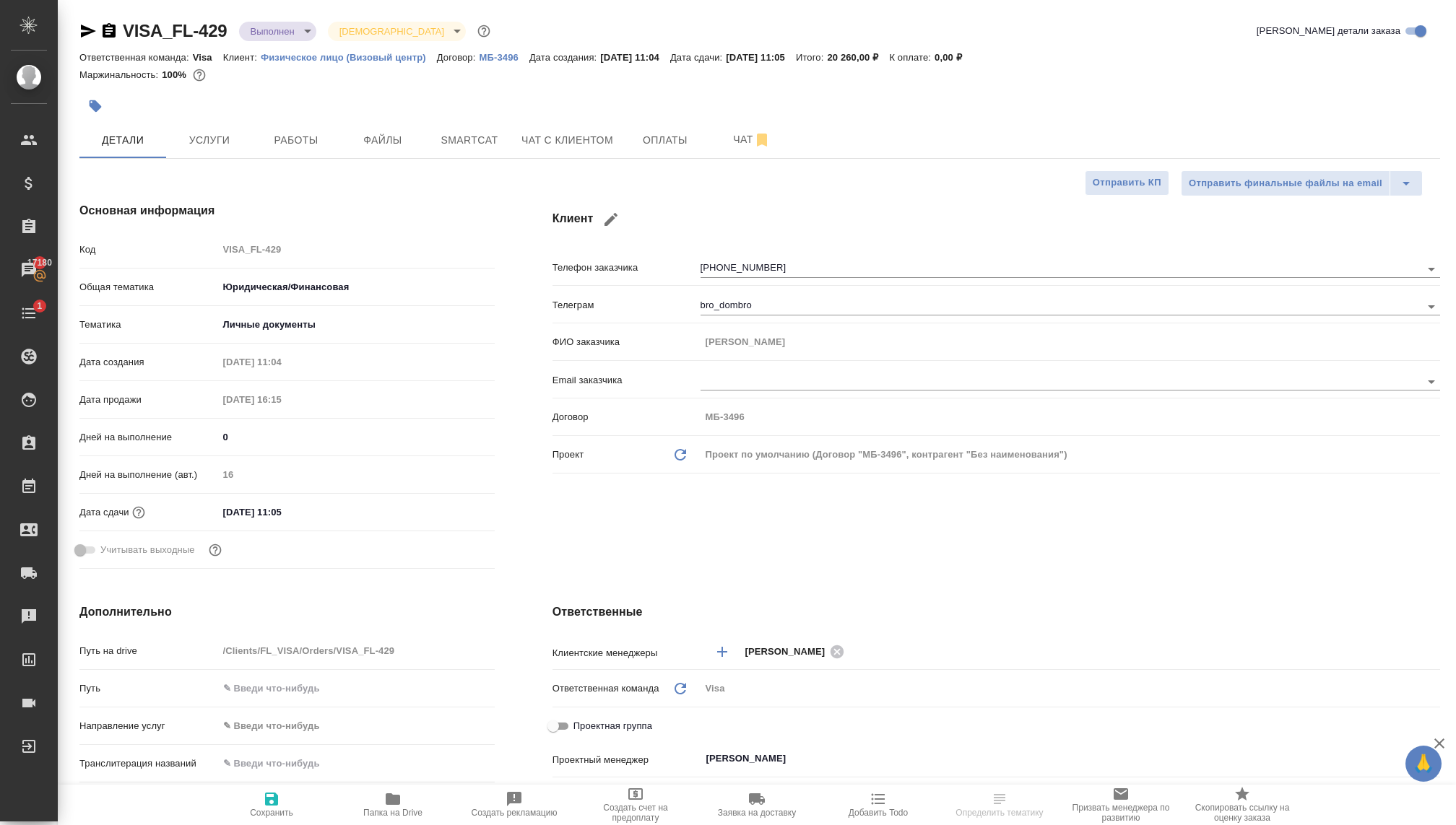
type textarea "x"
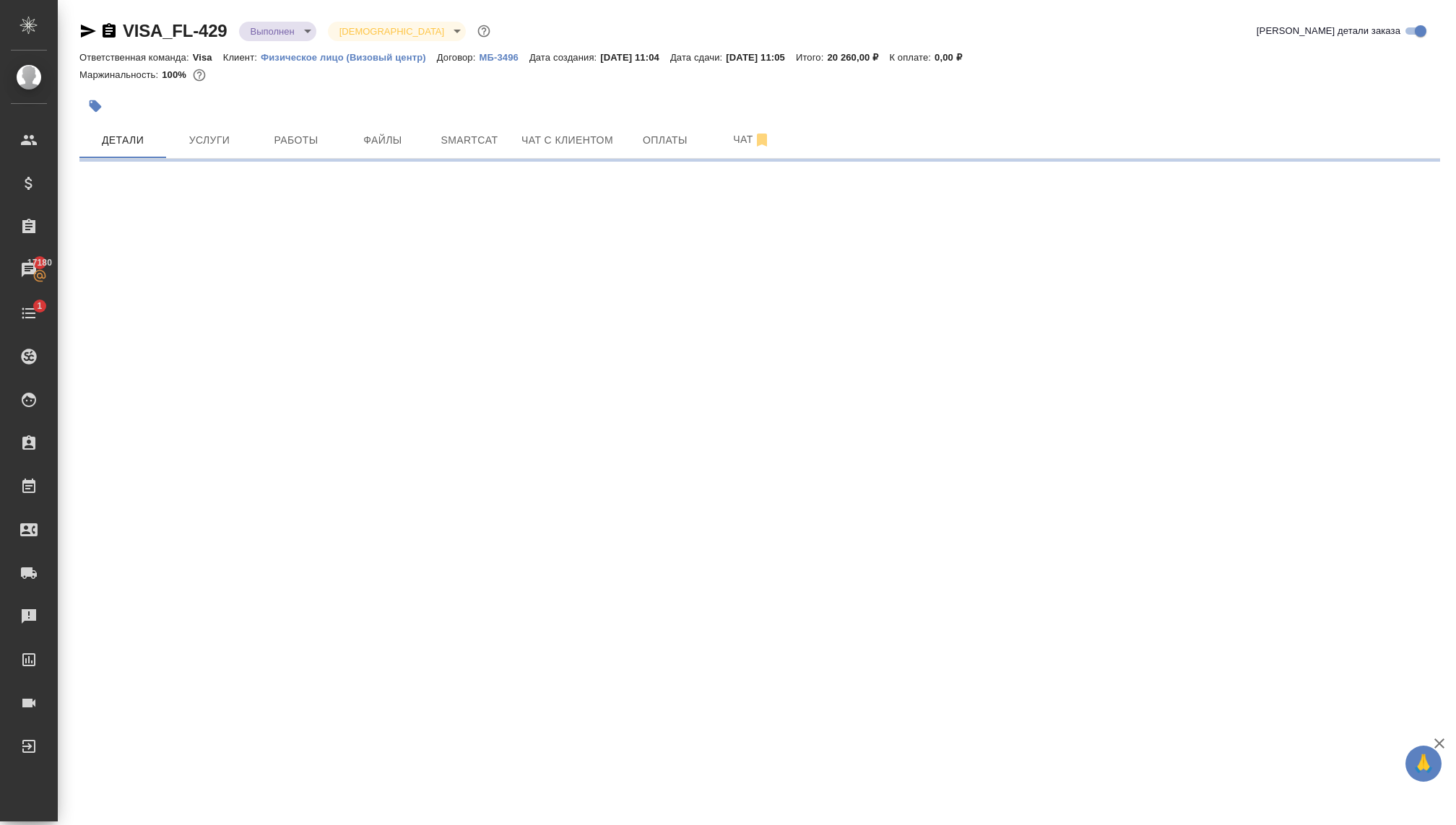
select select "RU"
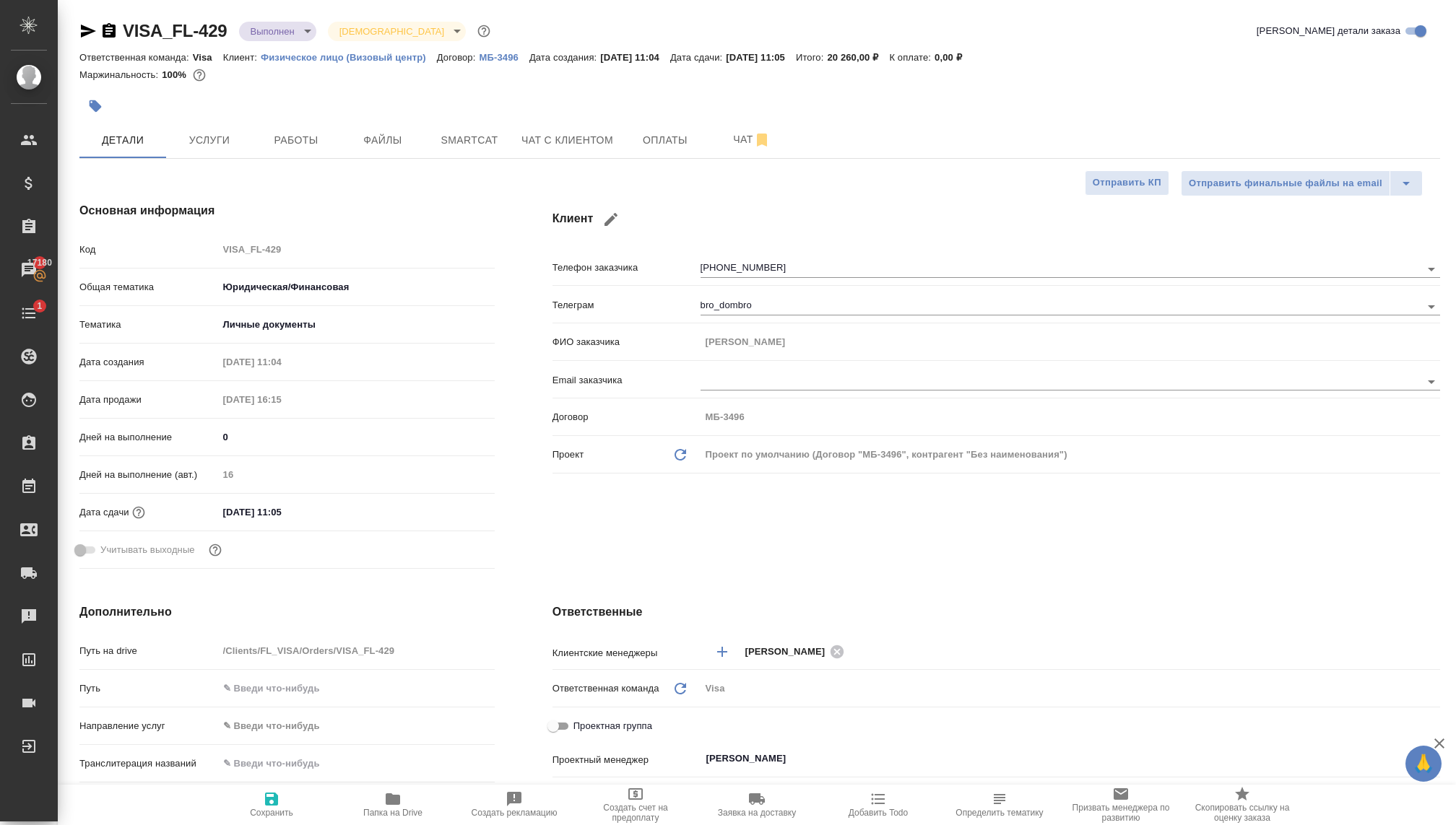
type textarea "x"
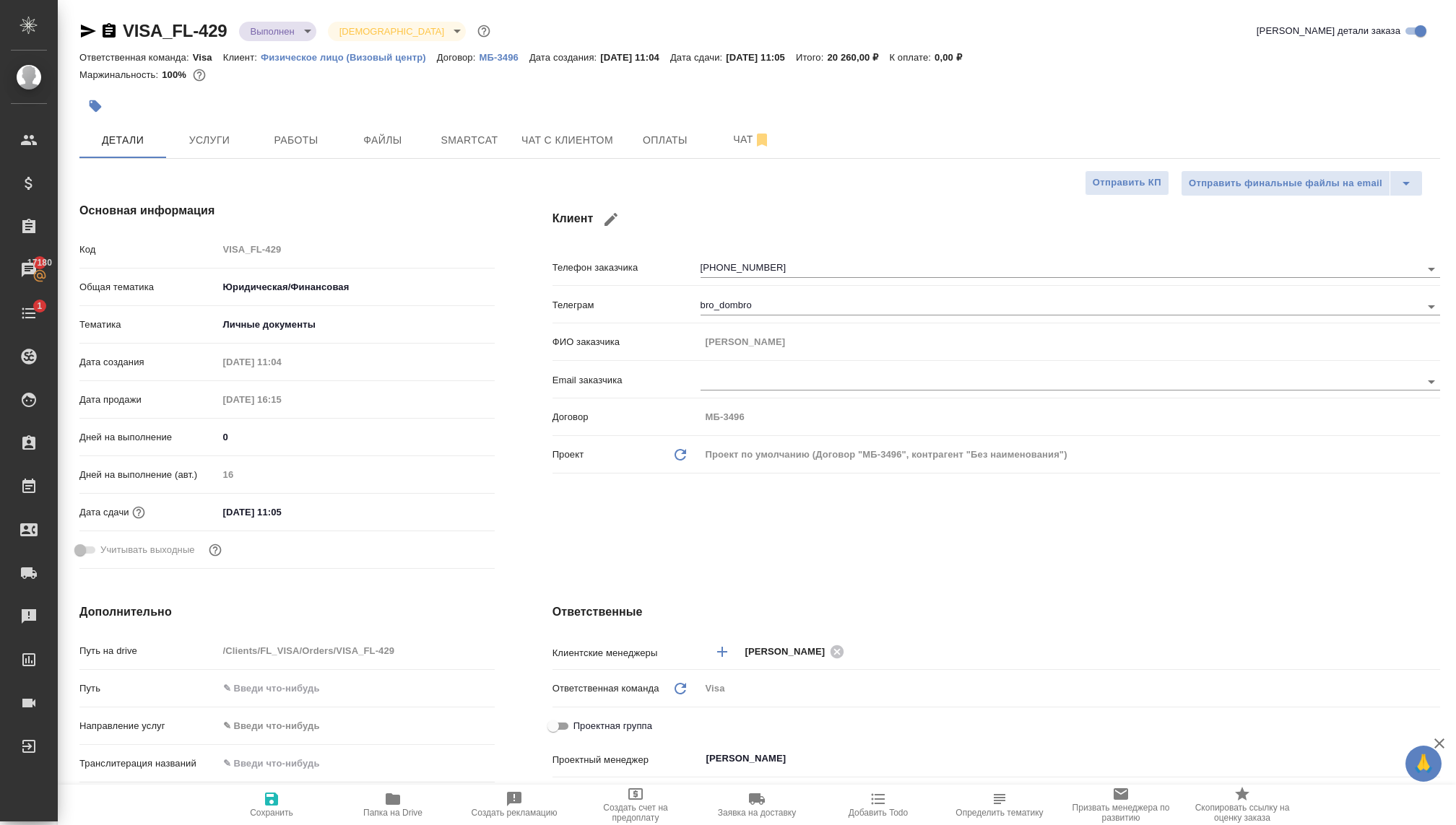
type textarea "x"
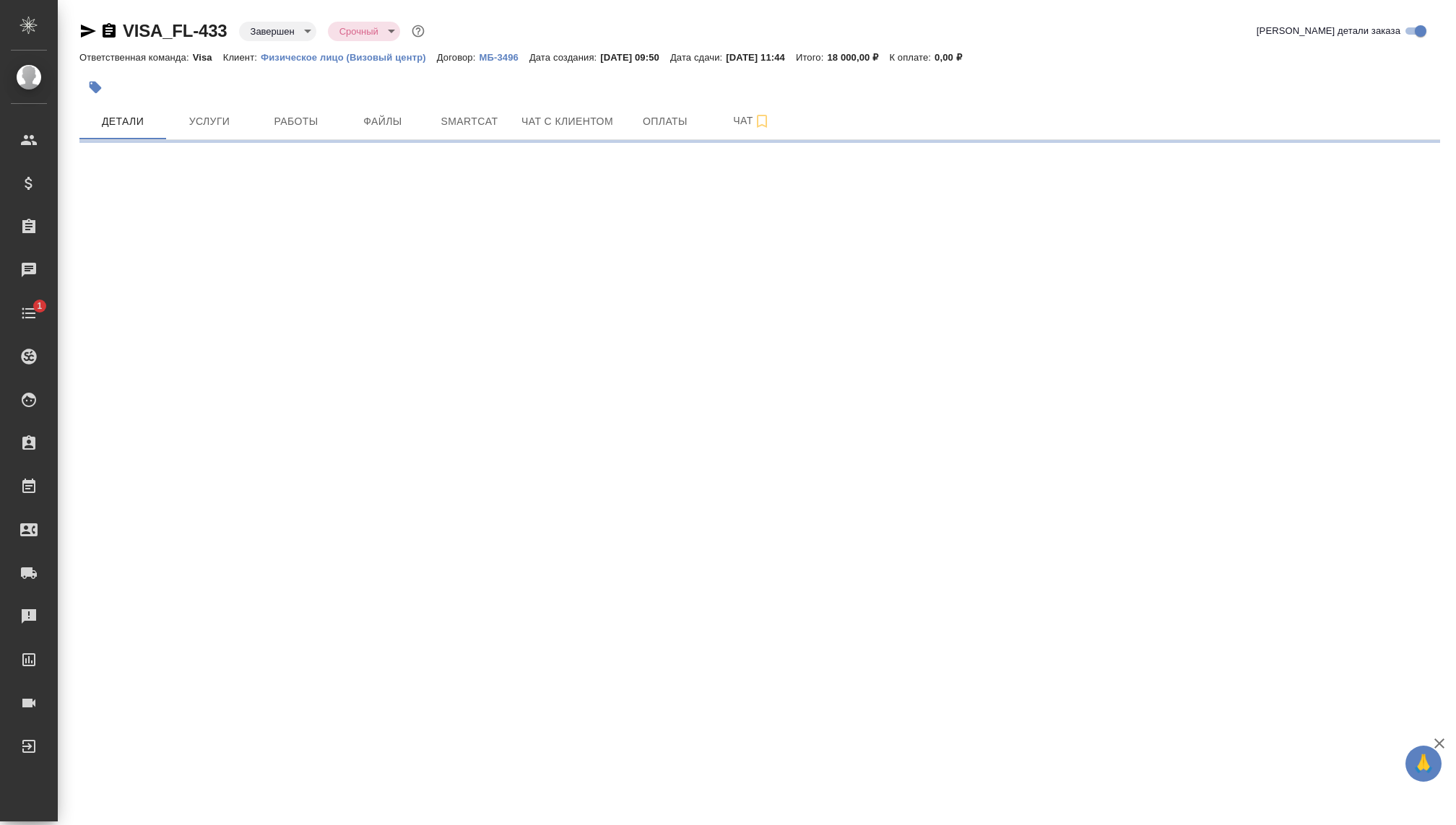
select select "RU"
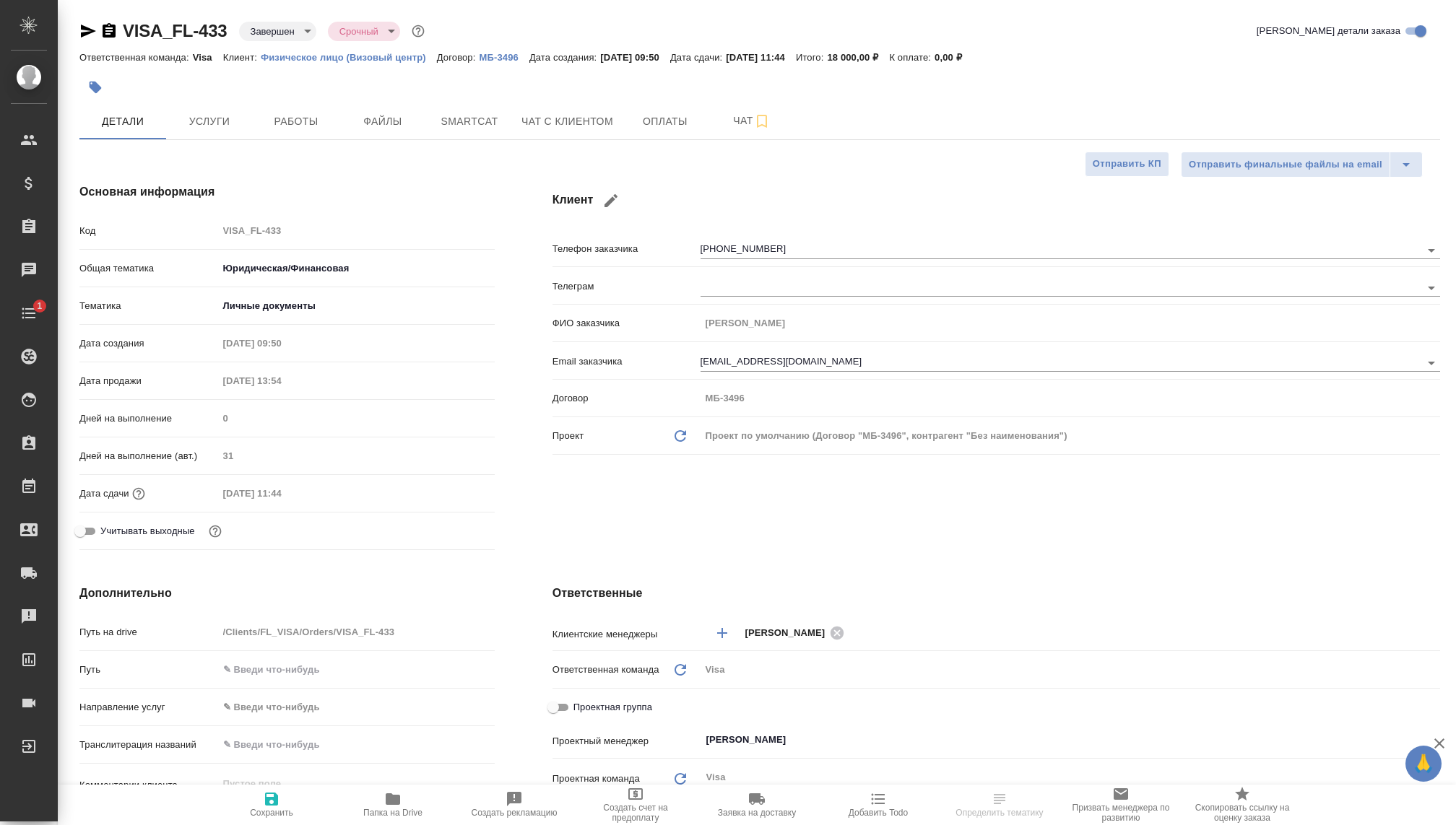
type textarea "x"
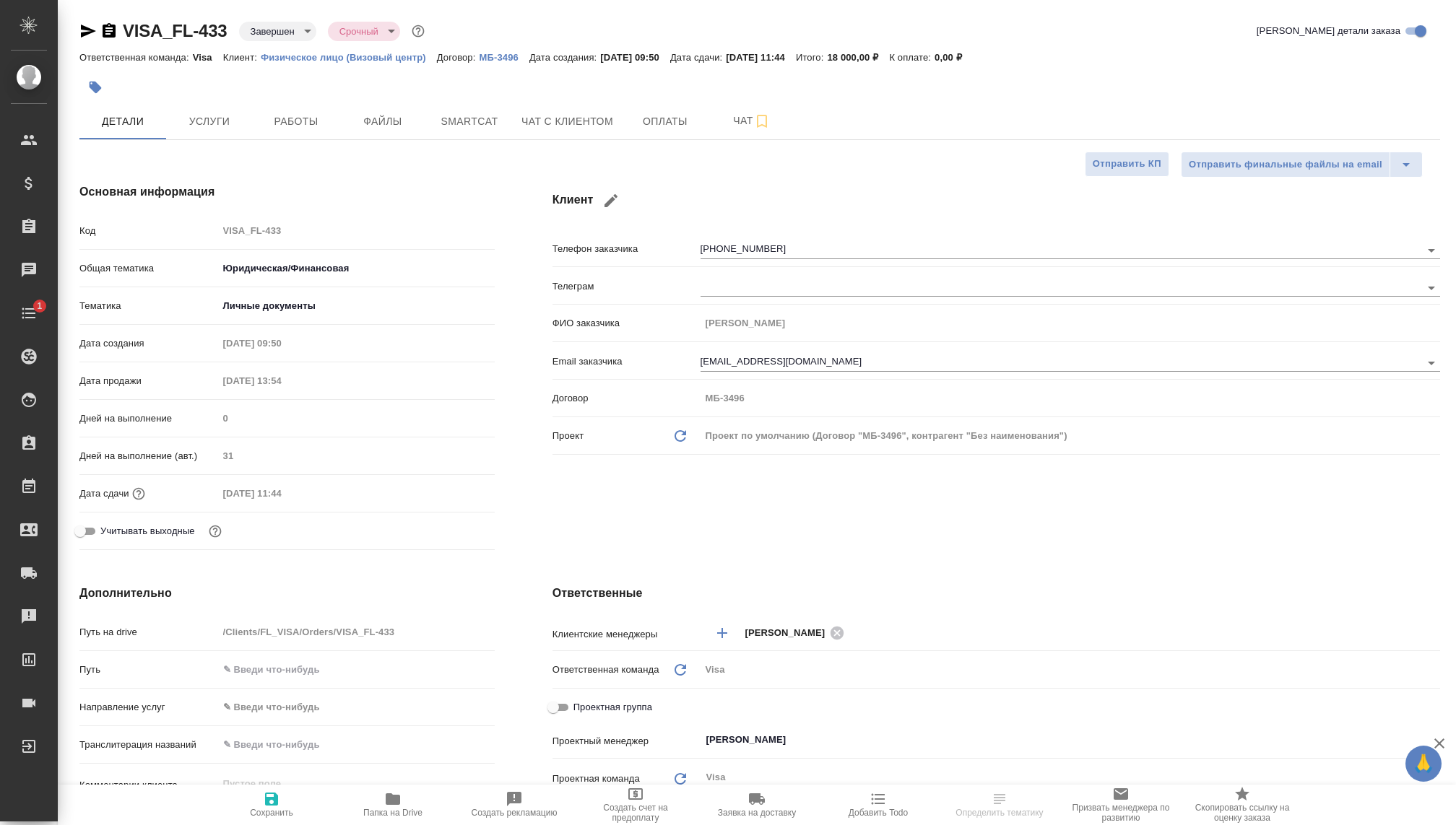
type textarea "x"
click at [243, 123] on span "Услуги" at bounding box center [209, 121] width 69 height 18
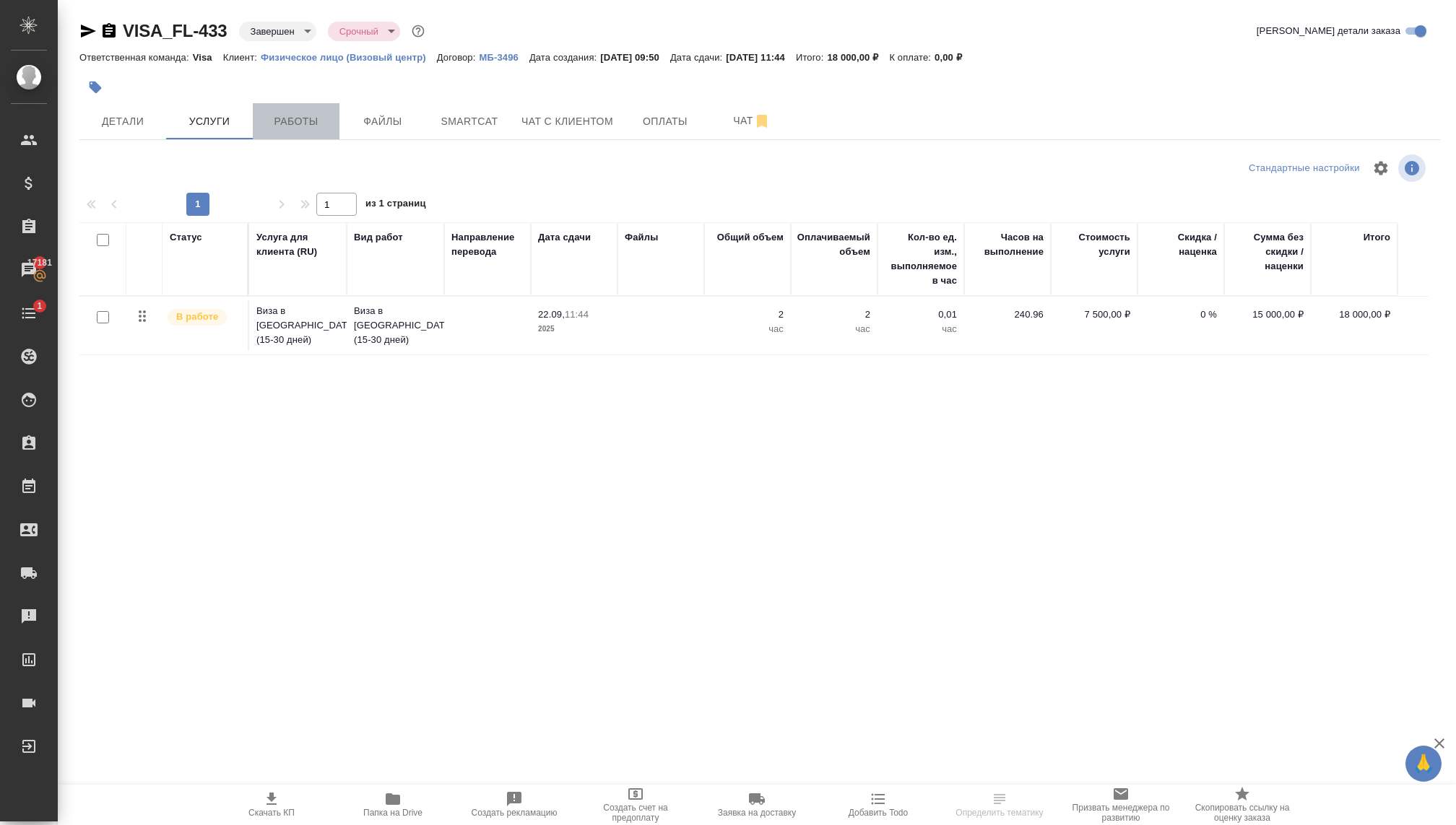
click at [315, 120] on span "Работы" at bounding box center [296, 121] width 69 height 18
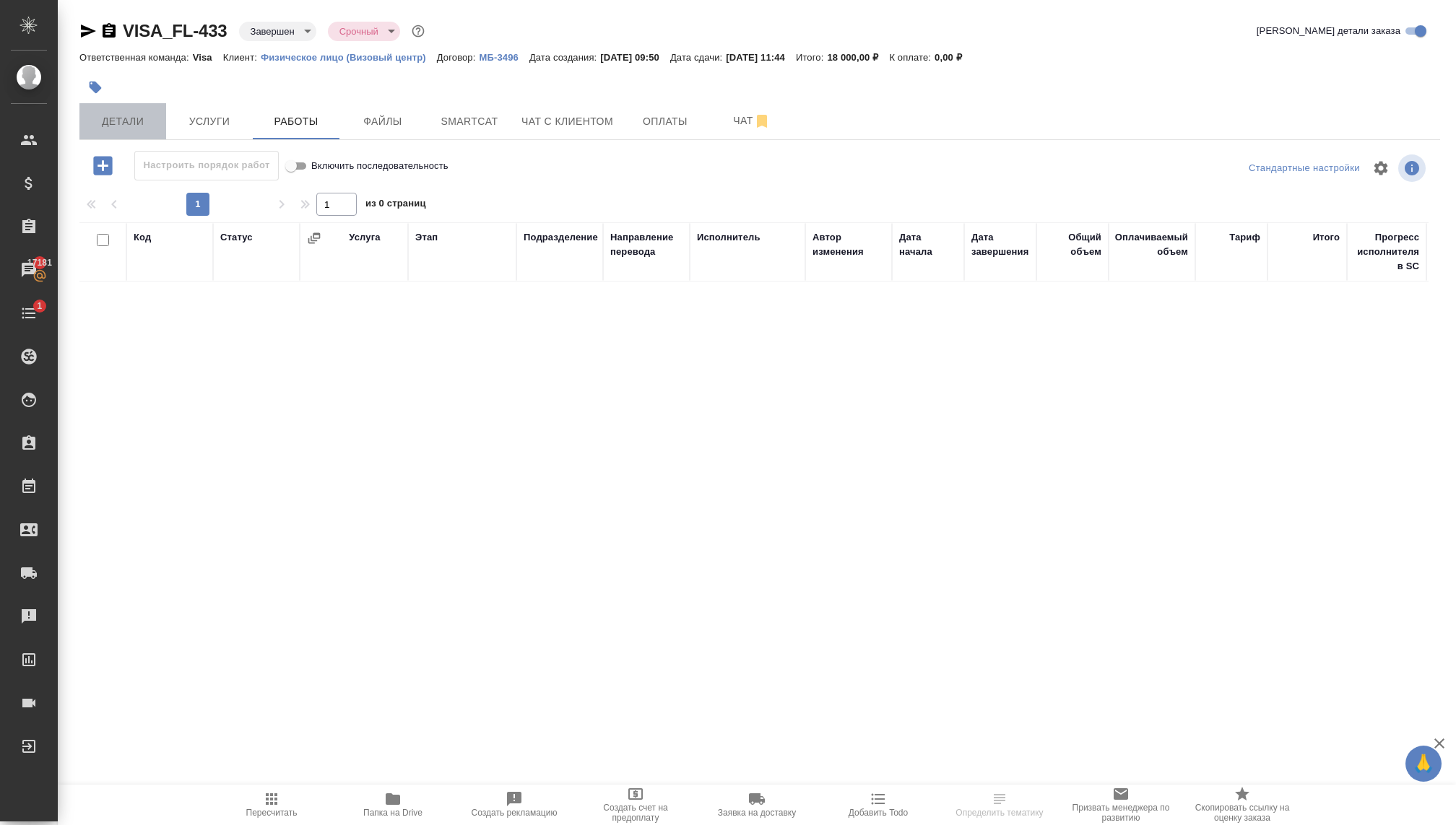
click at [124, 123] on span "Детали" at bounding box center [122, 121] width 69 height 18
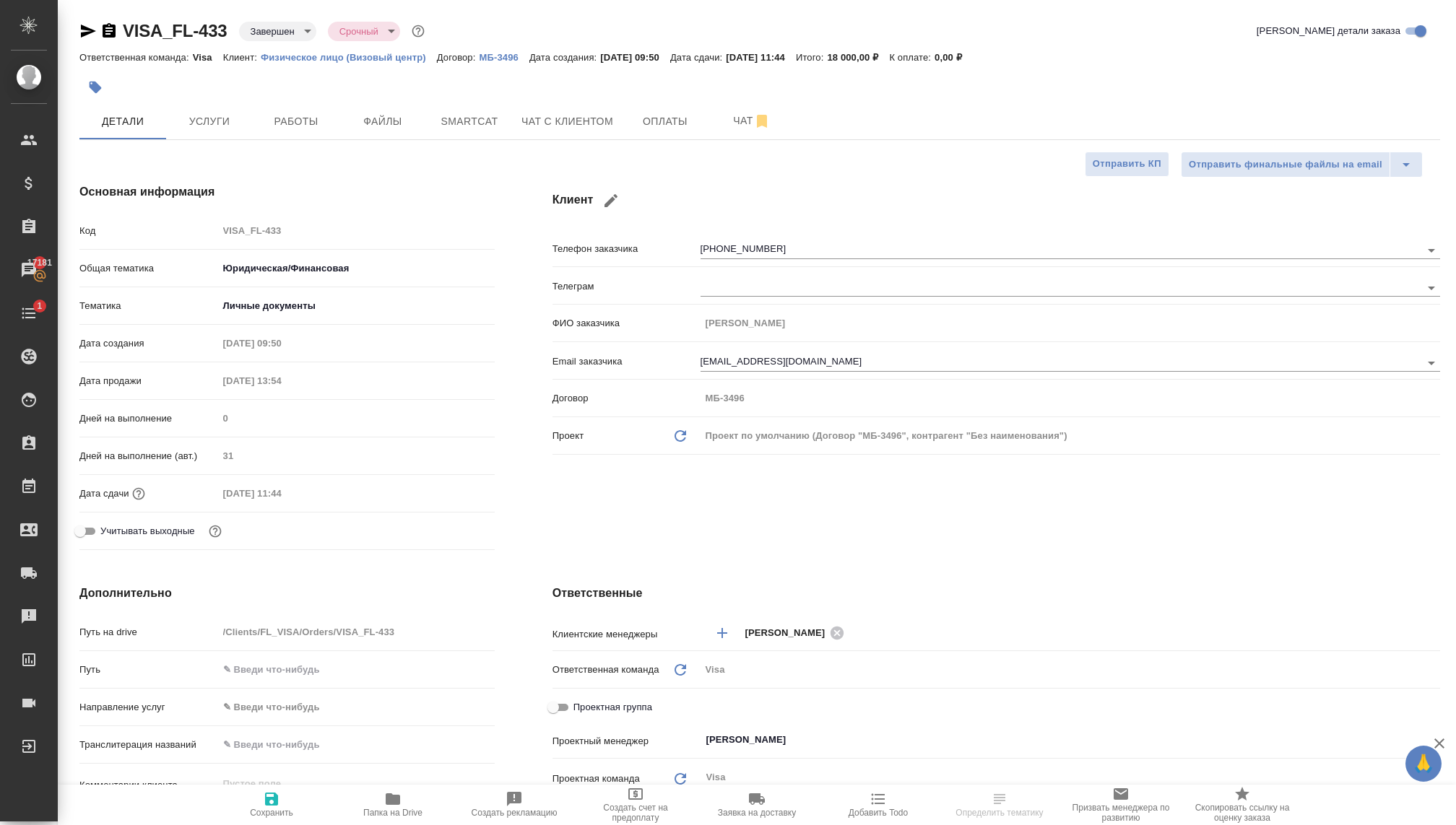
select select "RU"
type textarea "x"
